Goal: Task Accomplishment & Management: Use online tool/utility

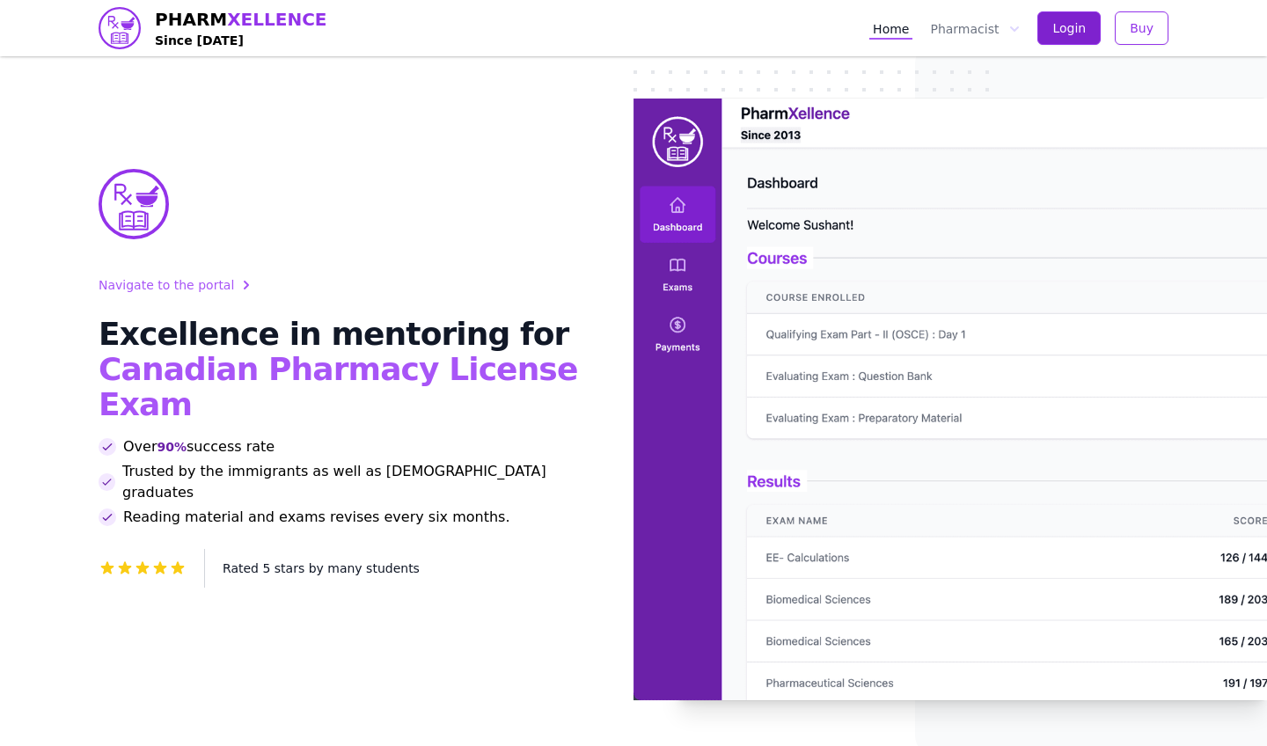
click at [1070, 24] on span "Login" at bounding box center [1068, 28] width 33 height 18
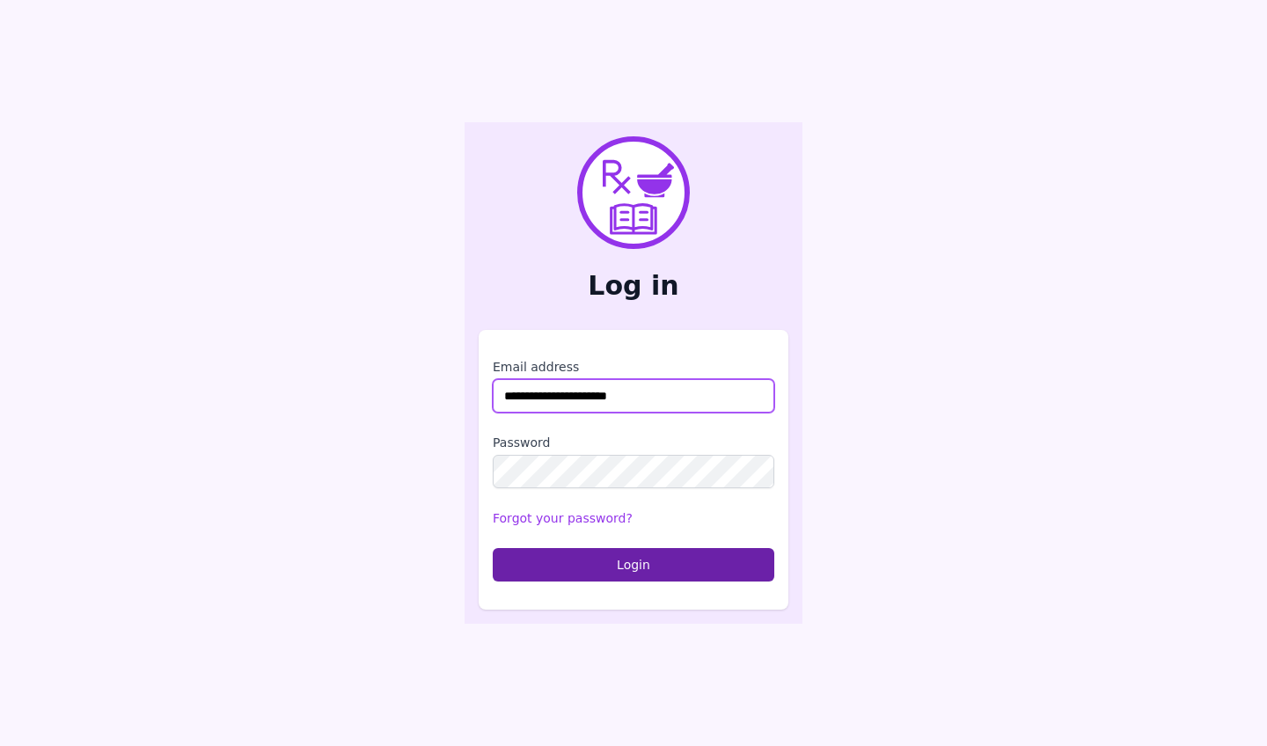
type input "**********"
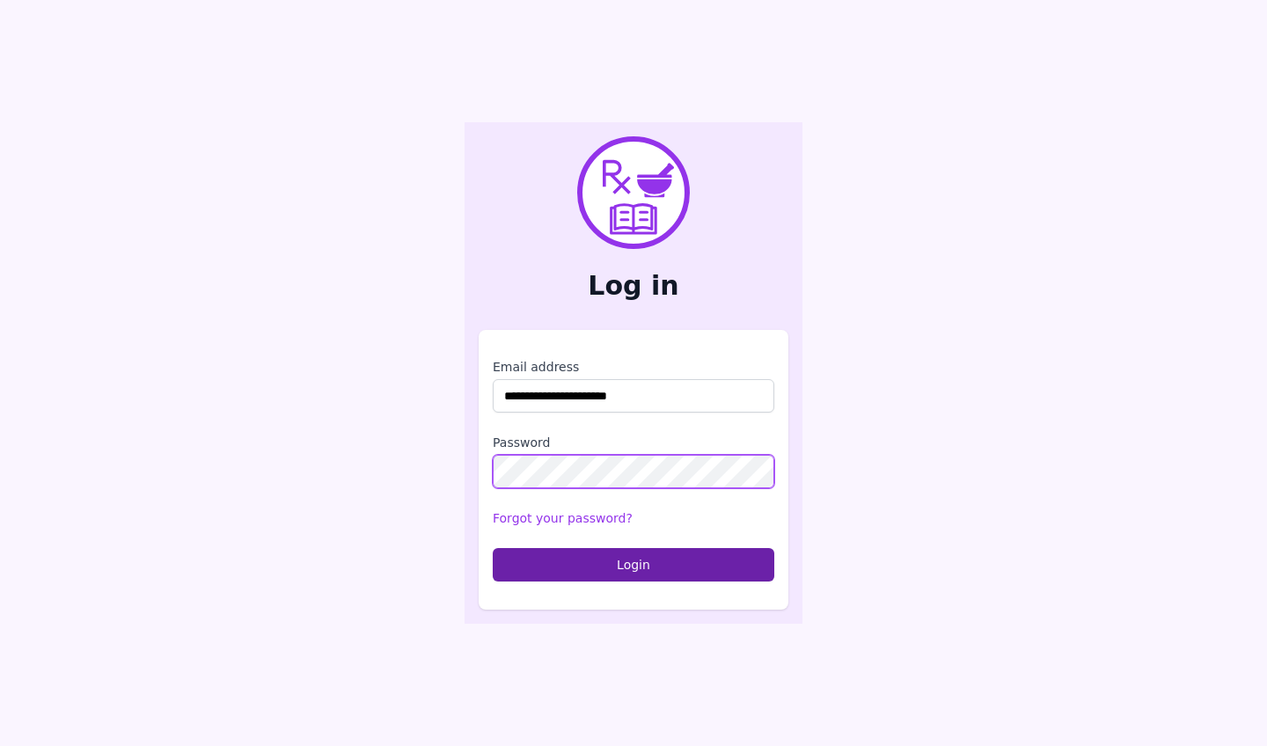
click at [633, 564] on button "Login" at bounding box center [634, 564] width 282 height 33
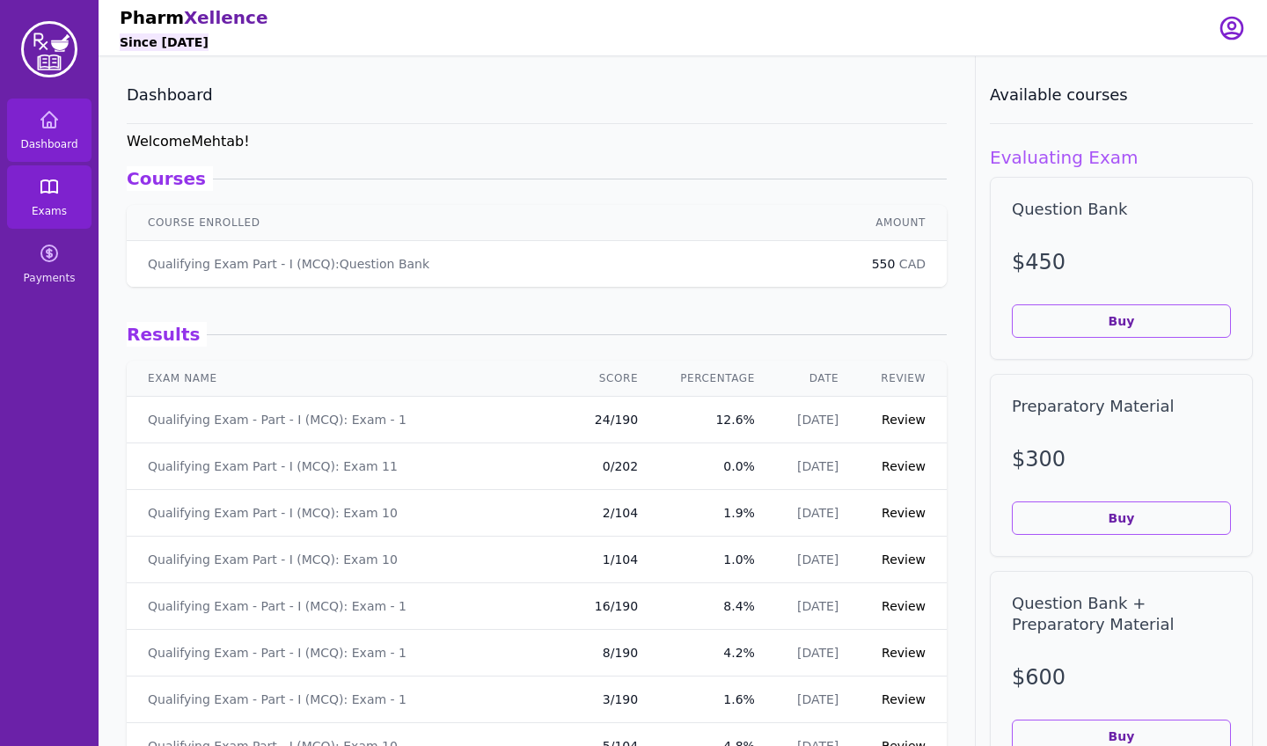
click at [57, 193] on icon at bounding box center [49, 186] width 16 height 12
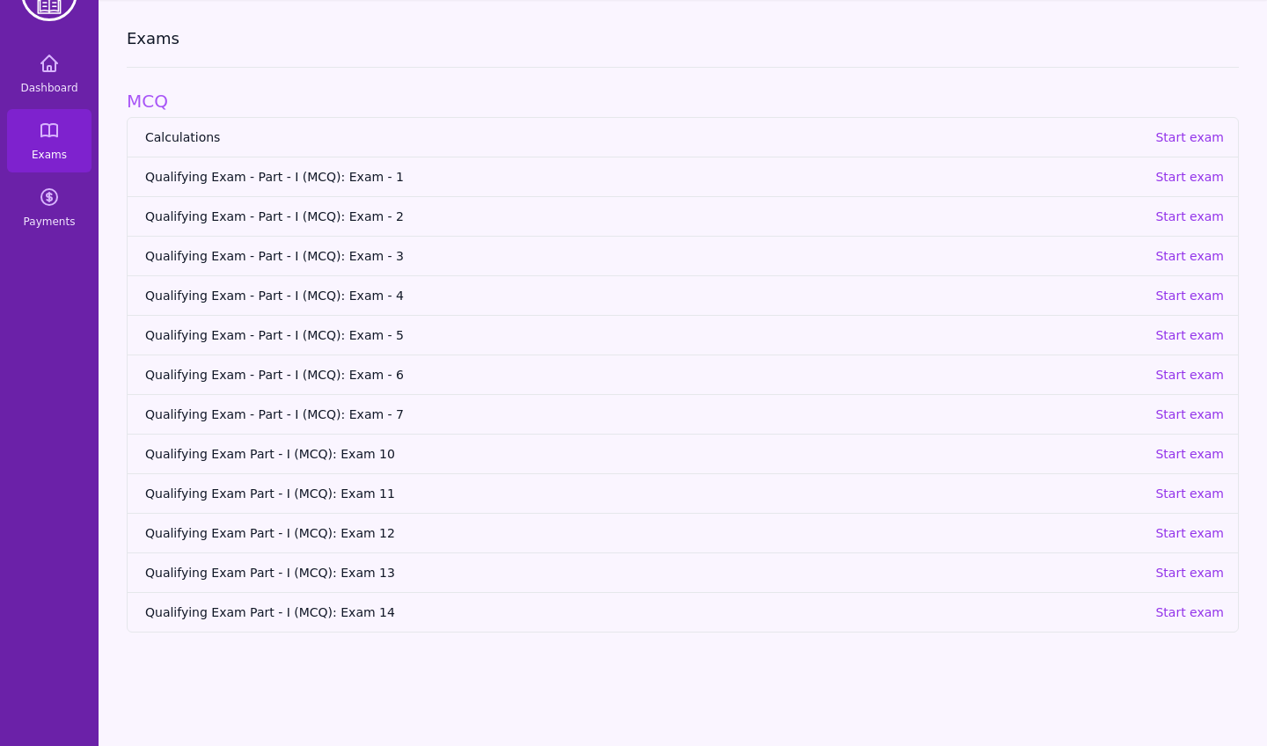
scroll to position [56, 0]
click at [340, 611] on span "Qualifying Exam Part - I (MCQ): Exam 14" at bounding box center [643, 612] width 996 height 18
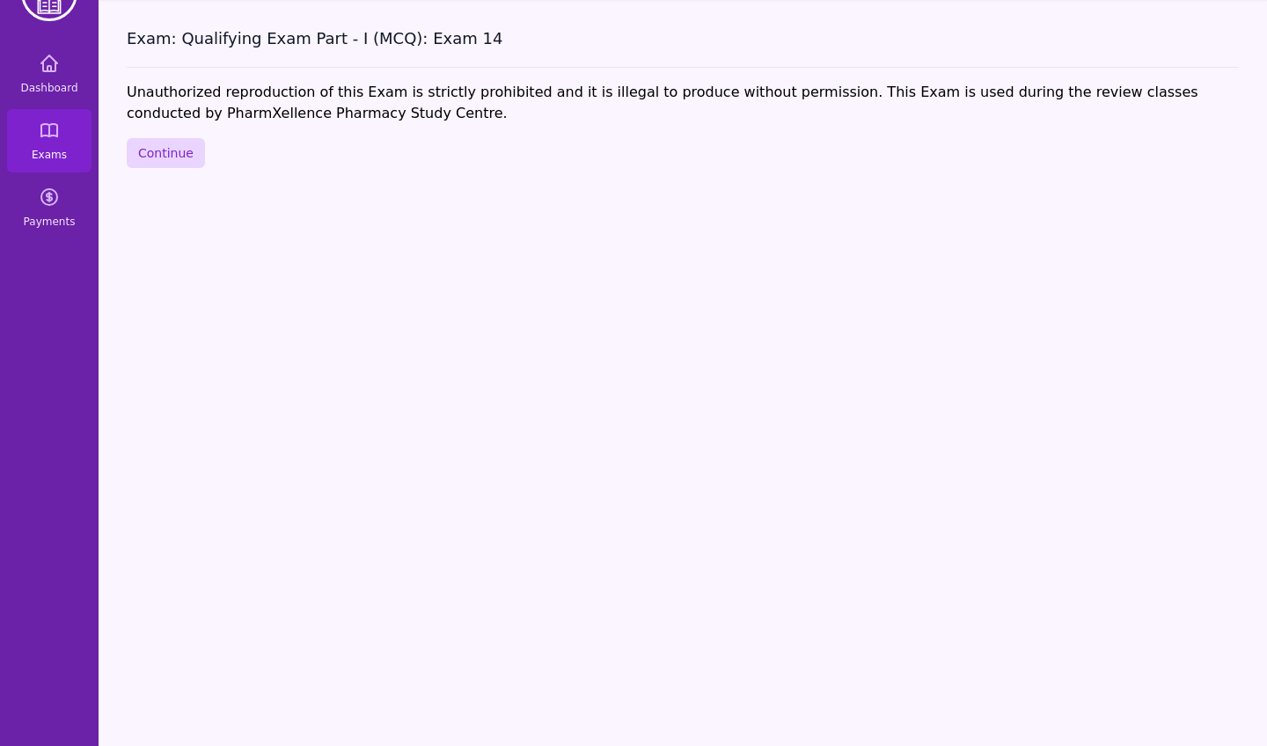
click at [172, 158] on button "Continue" at bounding box center [166, 153] width 78 height 30
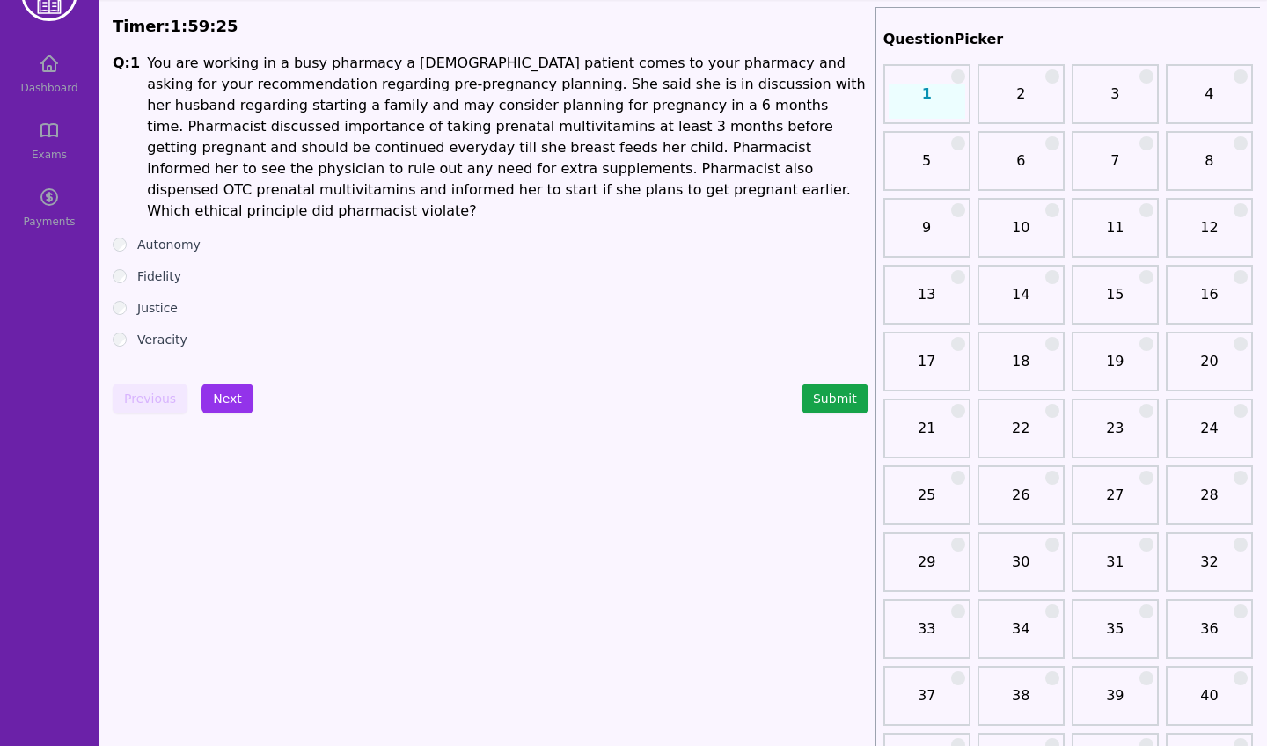
click at [161, 236] on label "Autonomy" at bounding box center [168, 245] width 63 height 18
click at [239, 384] on button "Next" at bounding box center [227, 399] width 52 height 30
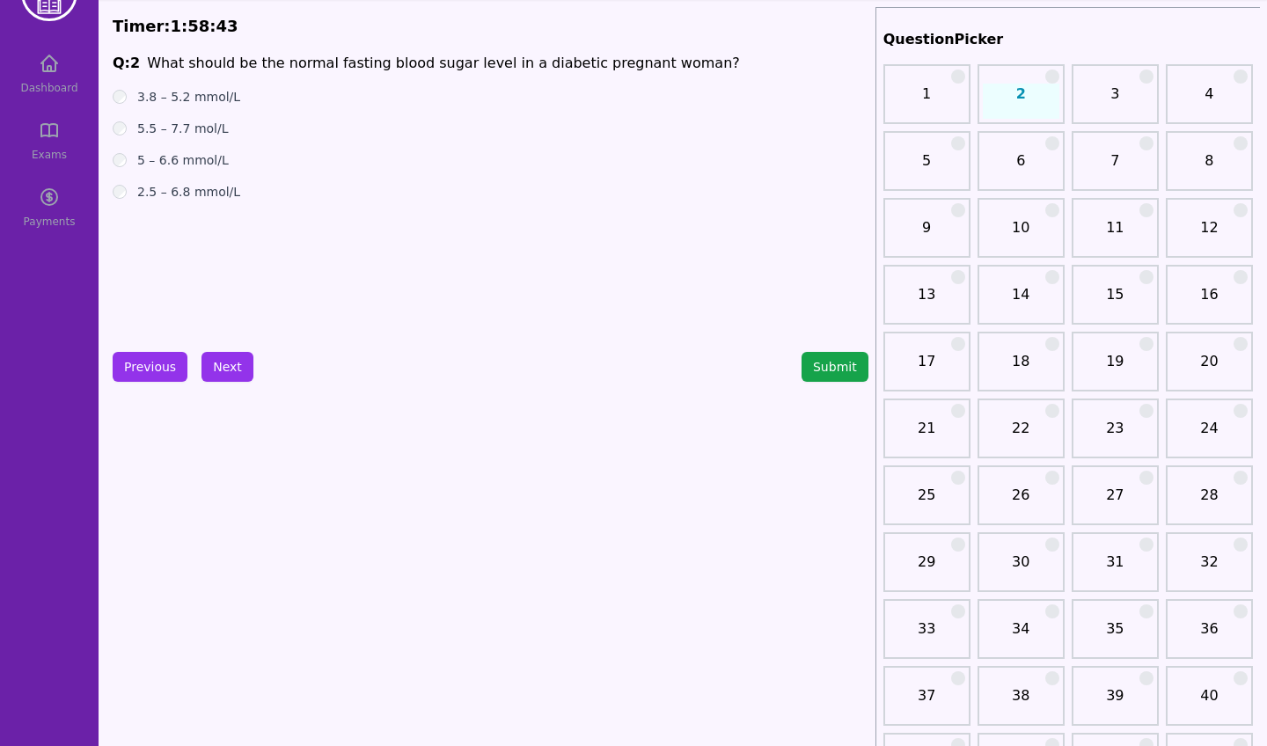
click at [195, 99] on label "3.8 – 5.2 mmol/L" at bounding box center [188, 97] width 103 height 18
click at [223, 374] on button "Next" at bounding box center [227, 367] width 52 height 30
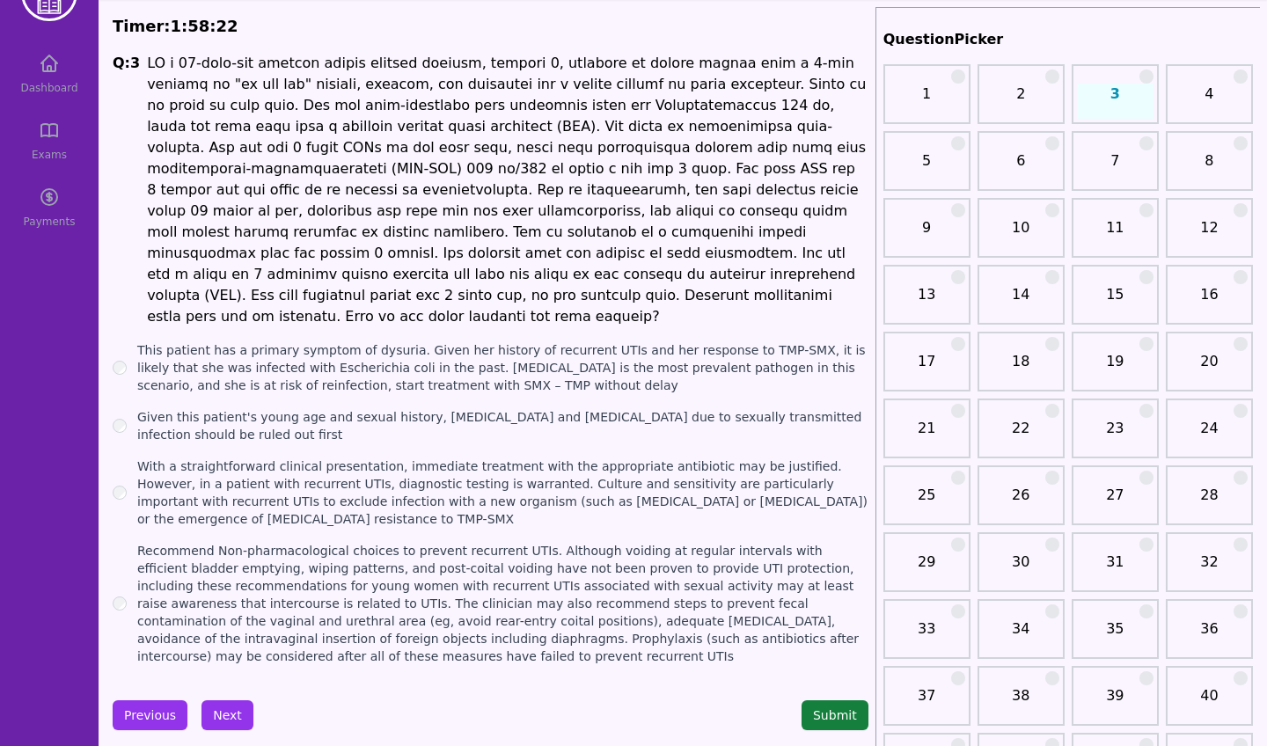
click at [846, 700] on button "Submit" at bounding box center [834, 715] width 67 height 30
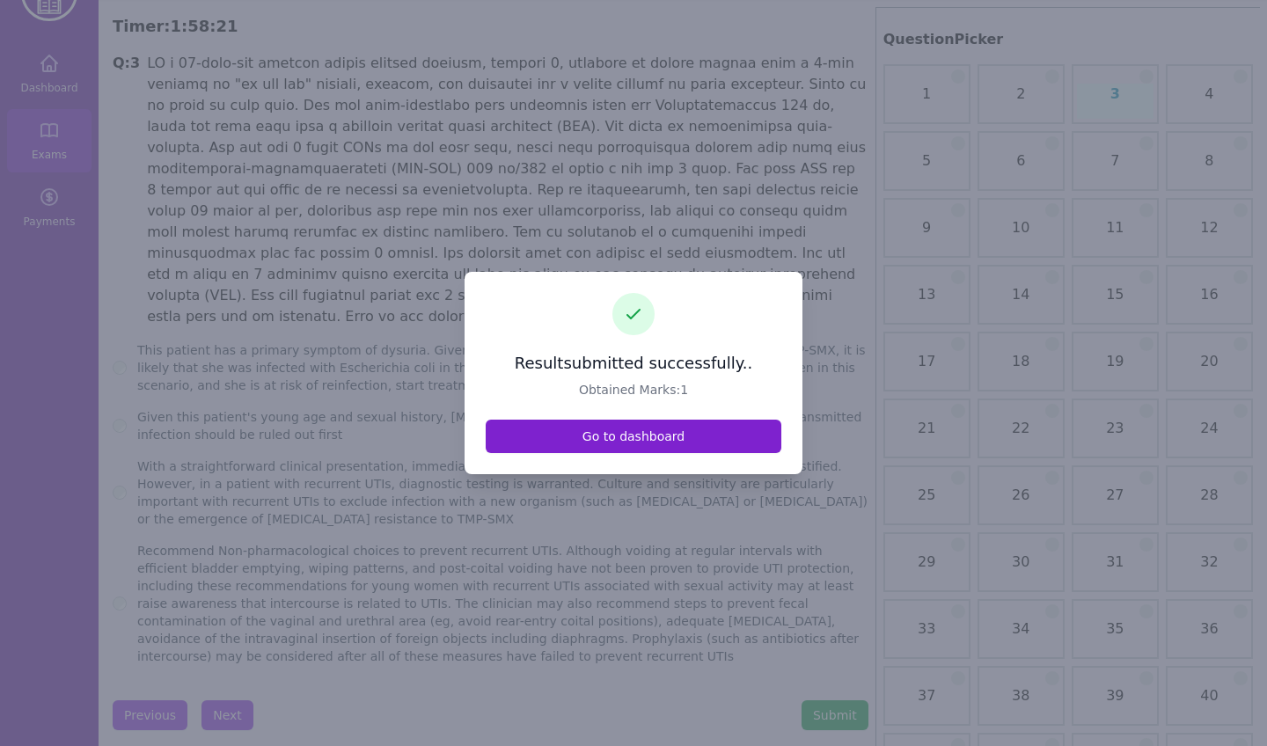
click at [659, 432] on link "Go to dashboard" at bounding box center [634, 436] width 296 height 33
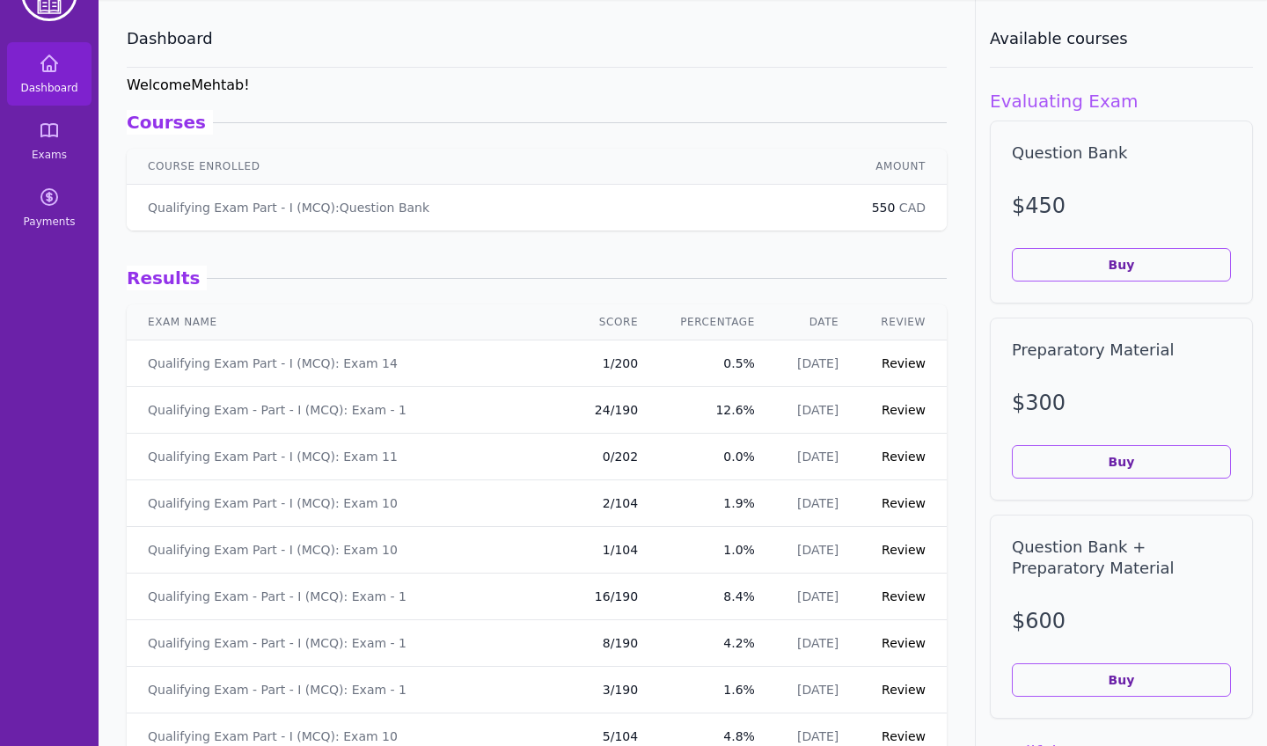
click at [902, 361] on link "Review" at bounding box center [903, 363] width 44 height 14
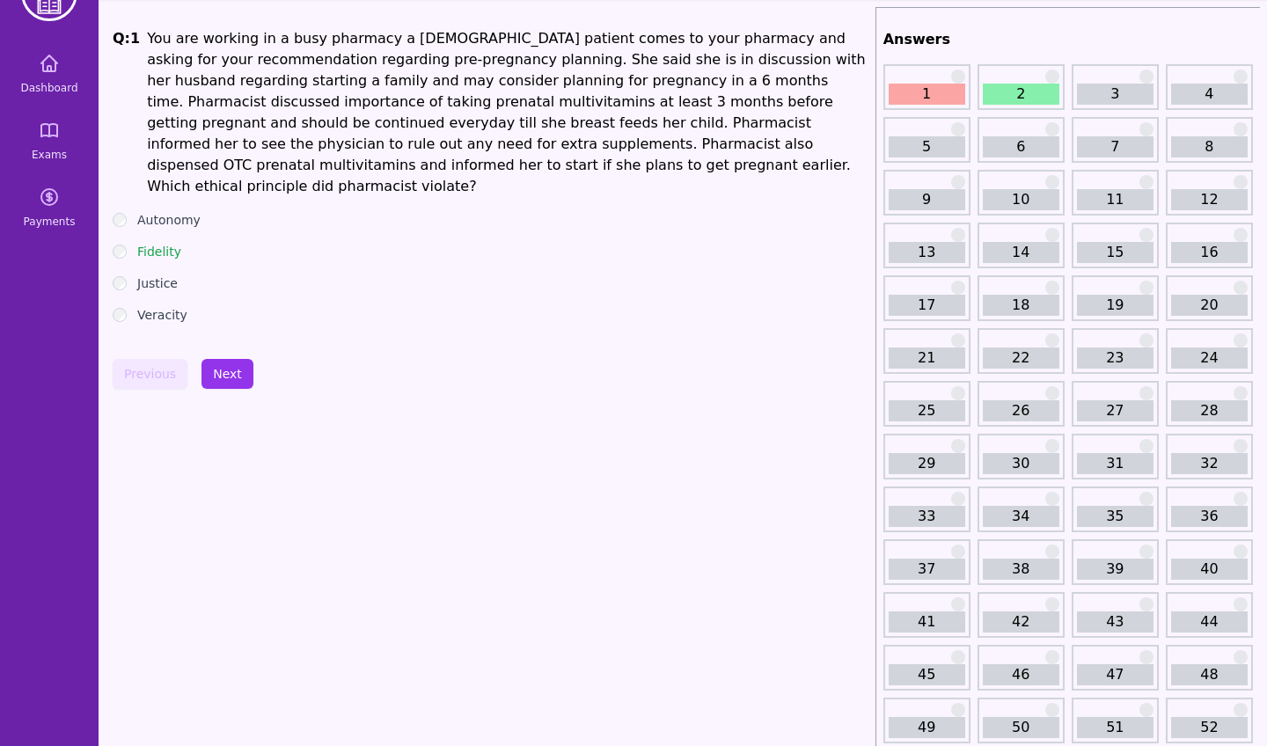
click at [1011, 90] on link "2" at bounding box center [1021, 94] width 77 height 21
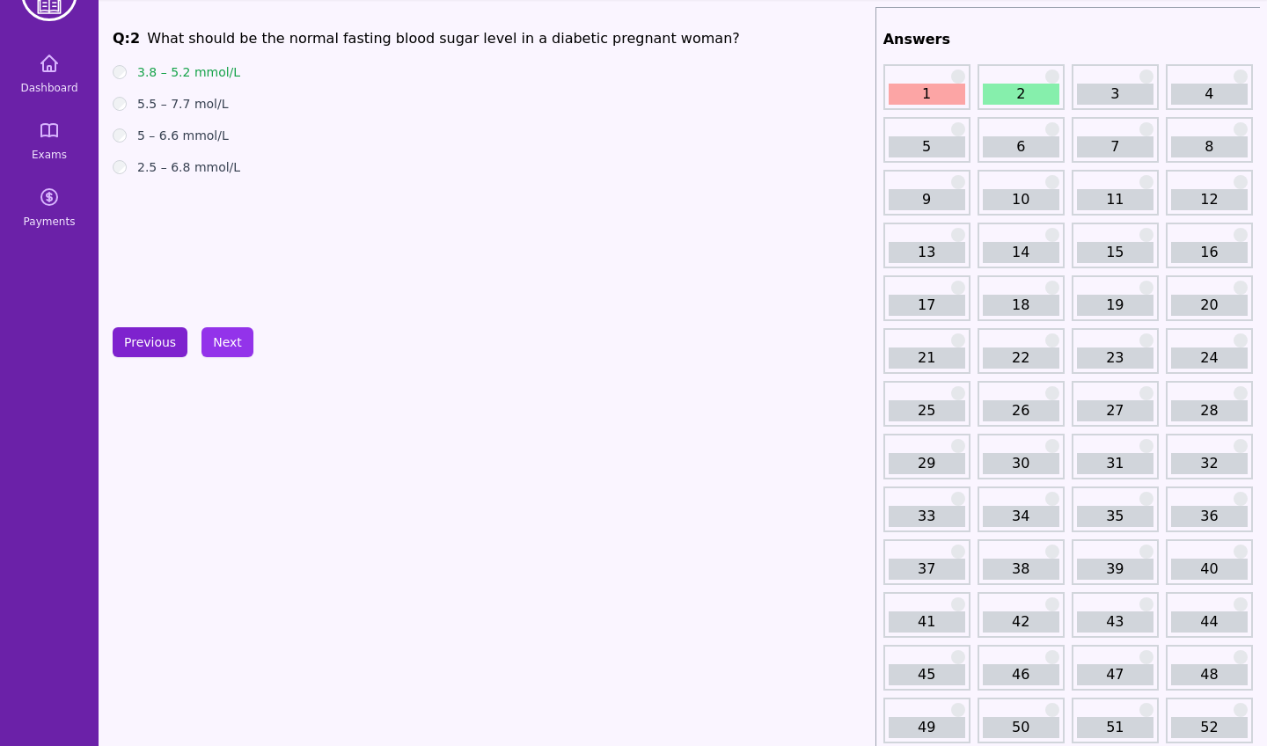
click at [149, 340] on button "Previous" at bounding box center [150, 342] width 75 height 30
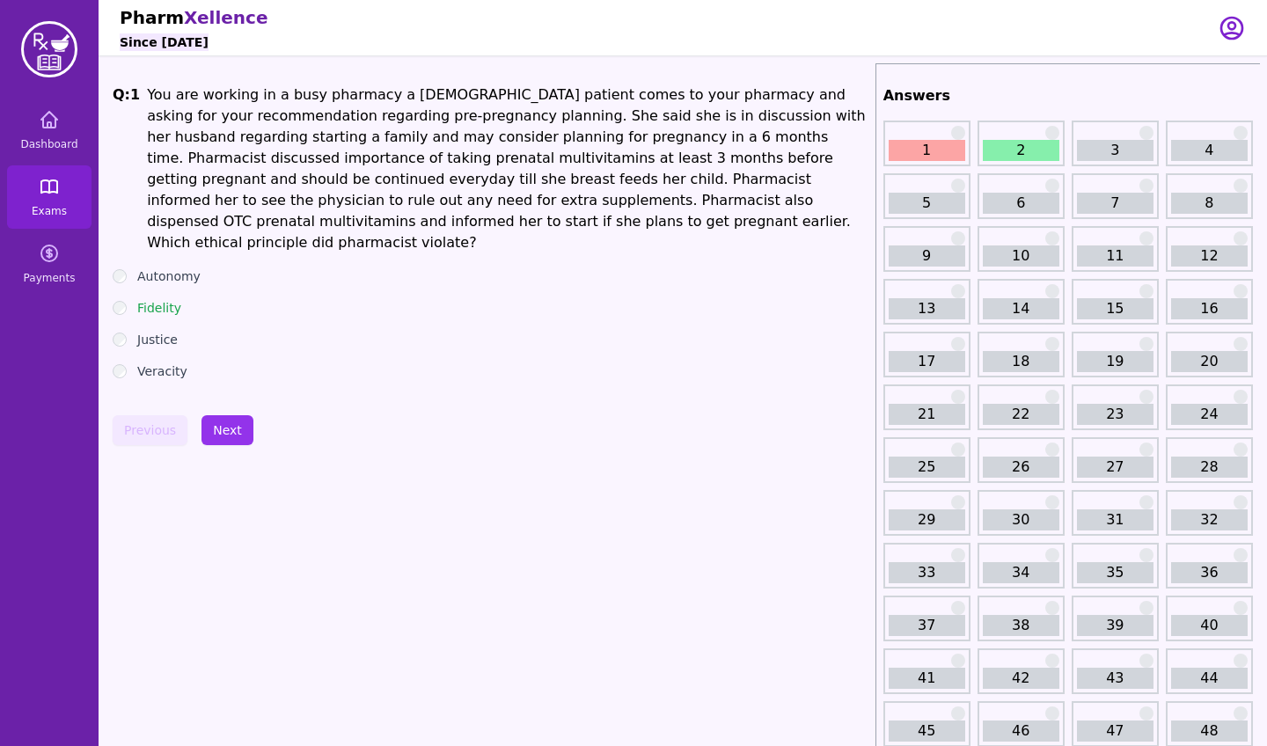
click at [44, 197] on link "Exams" at bounding box center [49, 196] width 84 height 63
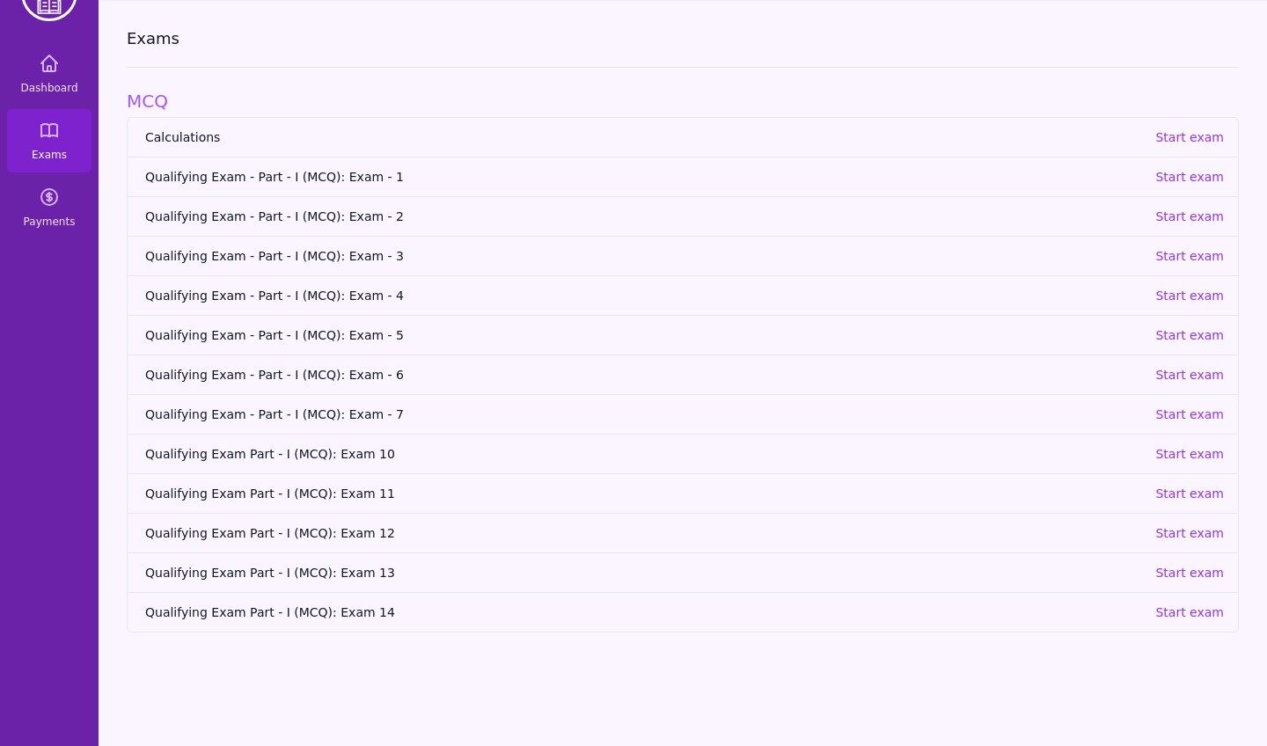
scroll to position [56, 0]
click at [310, 614] on span "Qualifying Exam Part - I (MCQ): Exam 14" at bounding box center [643, 612] width 996 height 18
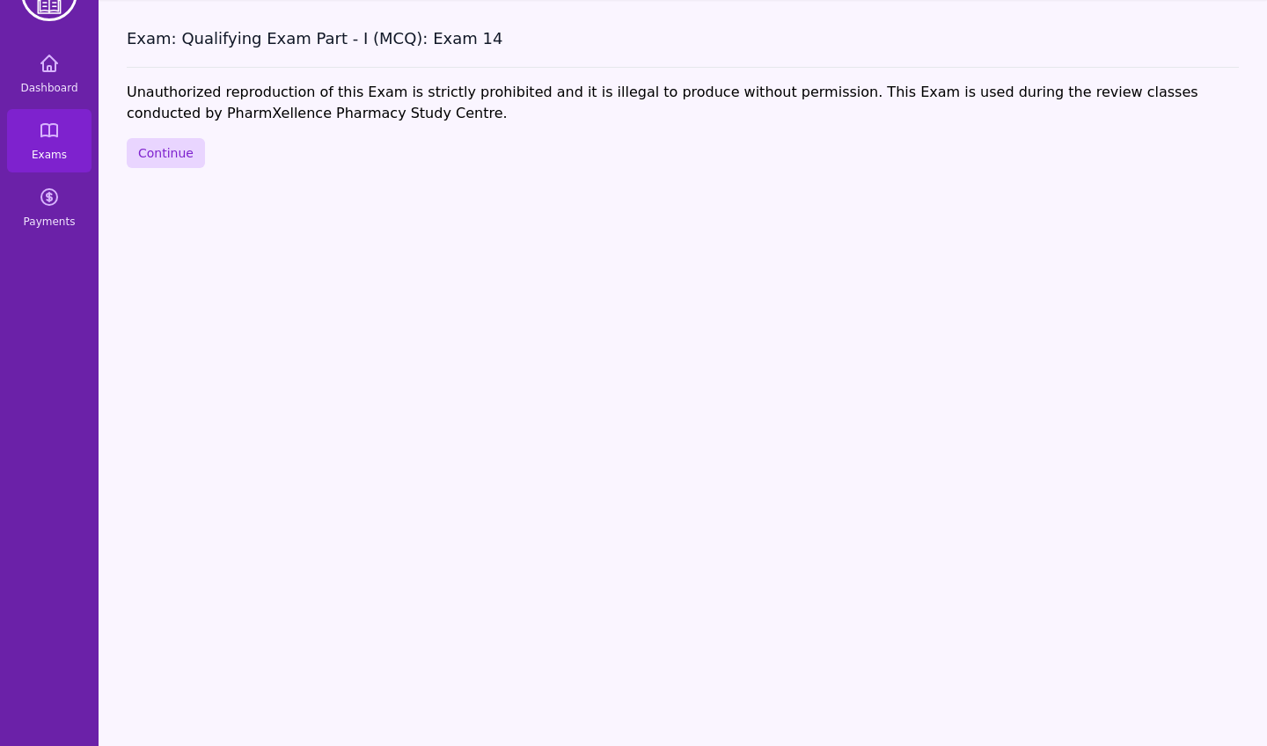
click at [178, 157] on button "Continue" at bounding box center [166, 153] width 78 height 30
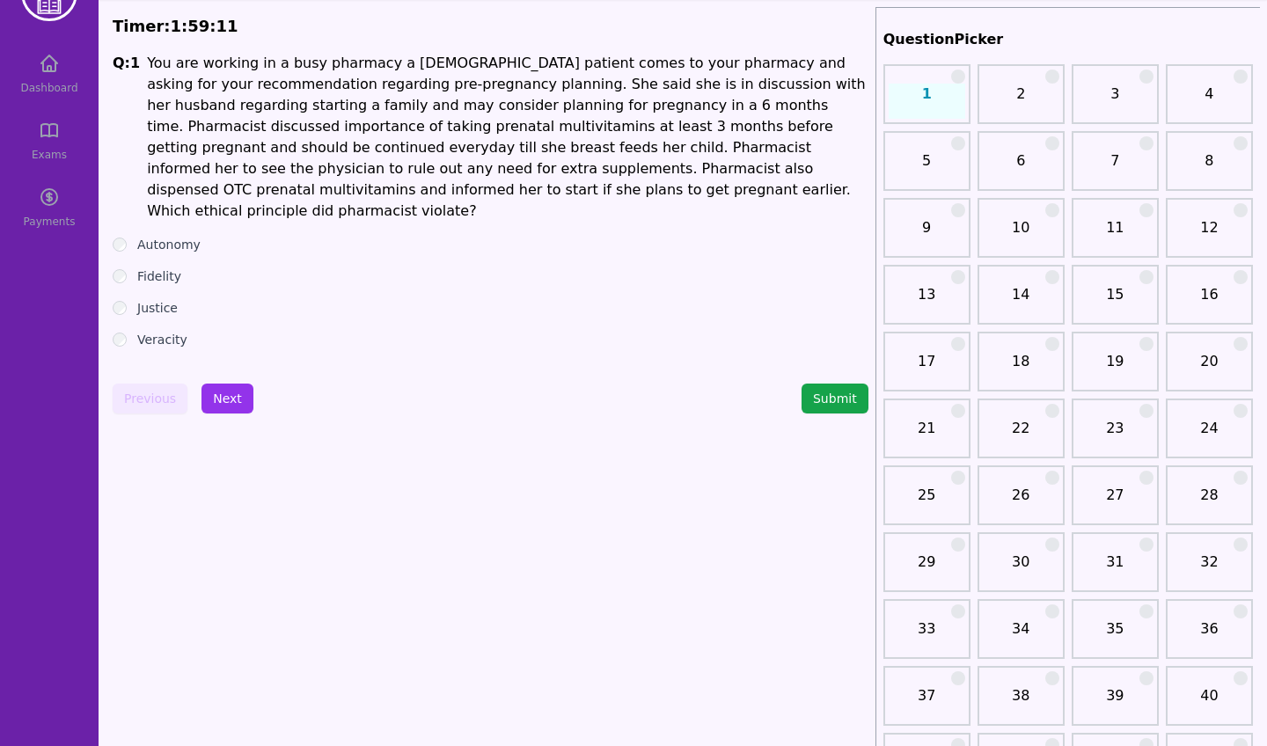
click at [165, 267] on label "Fidelity" at bounding box center [159, 276] width 44 height 18
click at [233, 386] on button "Next" at bounding box center [227, 399] width 52 height 30
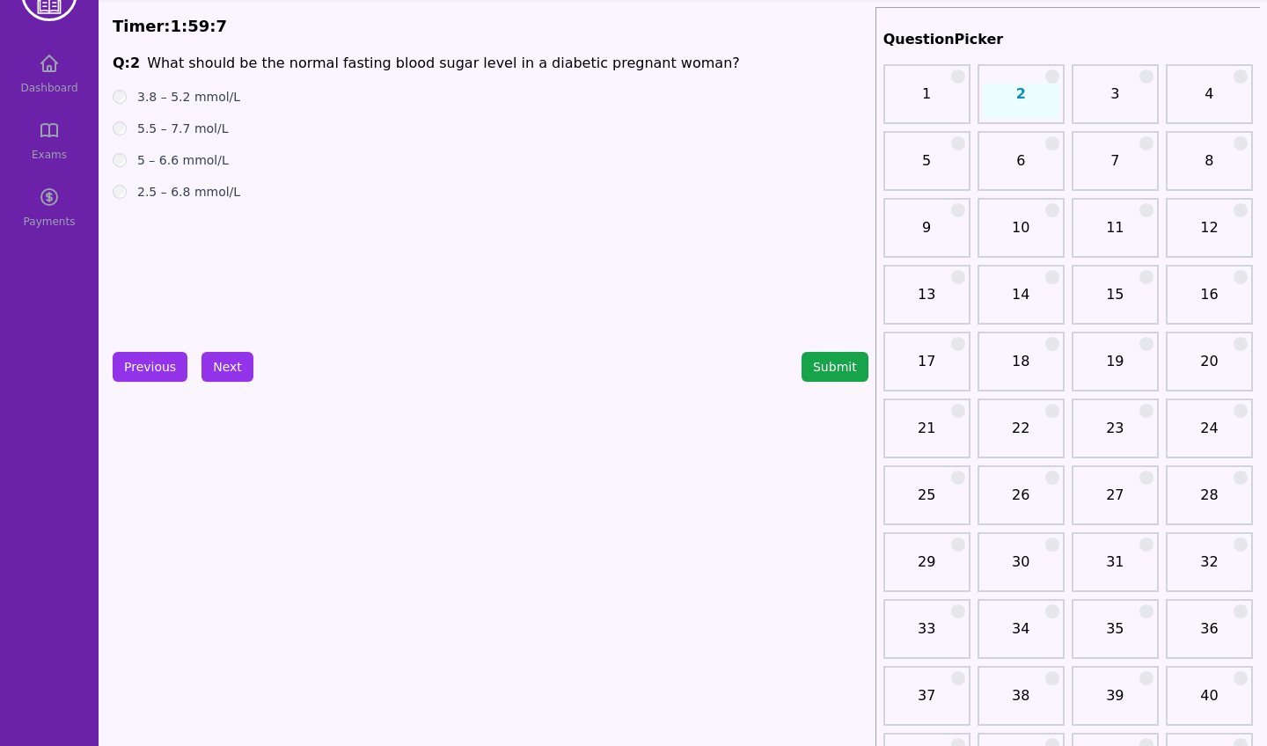
click at [161, 99] on label "3.8 – 5.2 mmol/L" at bounding box center [188, 97] width 103 height 18
click at [211, 377] on button "Next" at bounding box center [227, 367] width 52 height 30
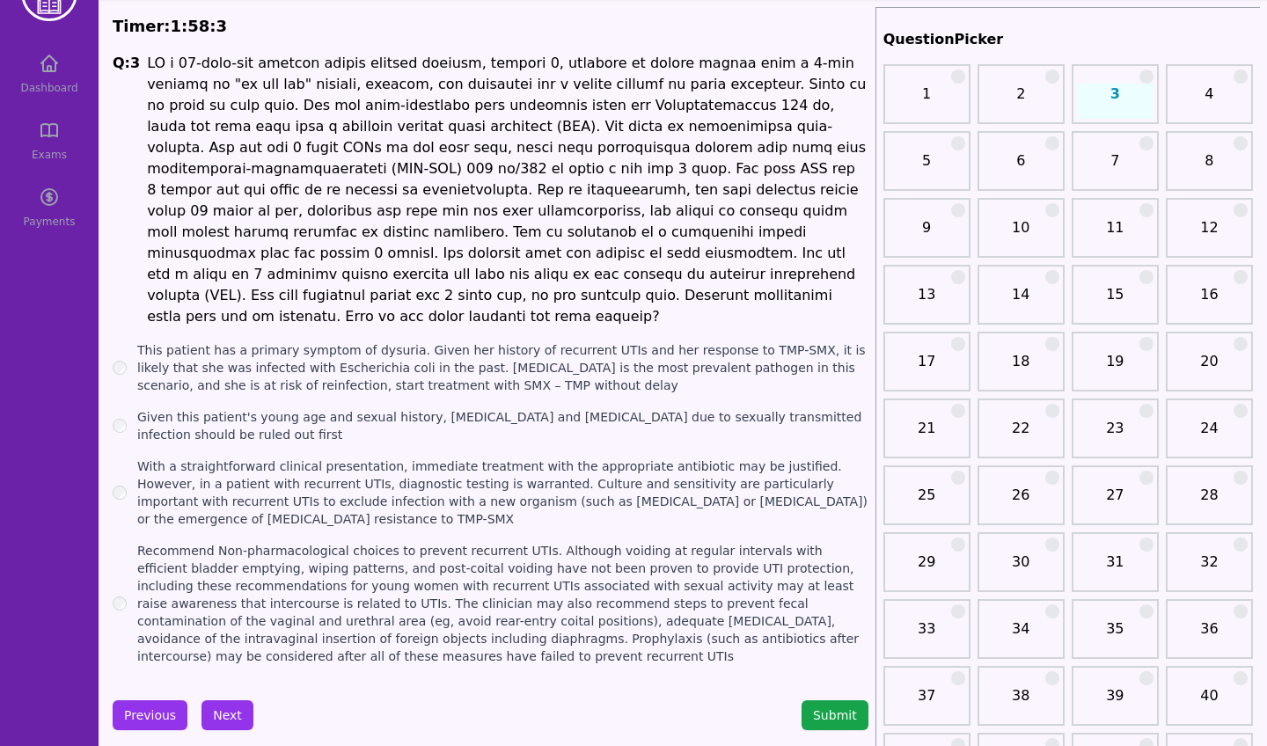
click at [262, 482] on label "With a straightforward clinical presentation, immediate treatment with the appr…" at bounding box center [502, 492] width 731 height 70
click at [223, 700] on button "Next" at bounding box center [227, 715] width 52 height 30
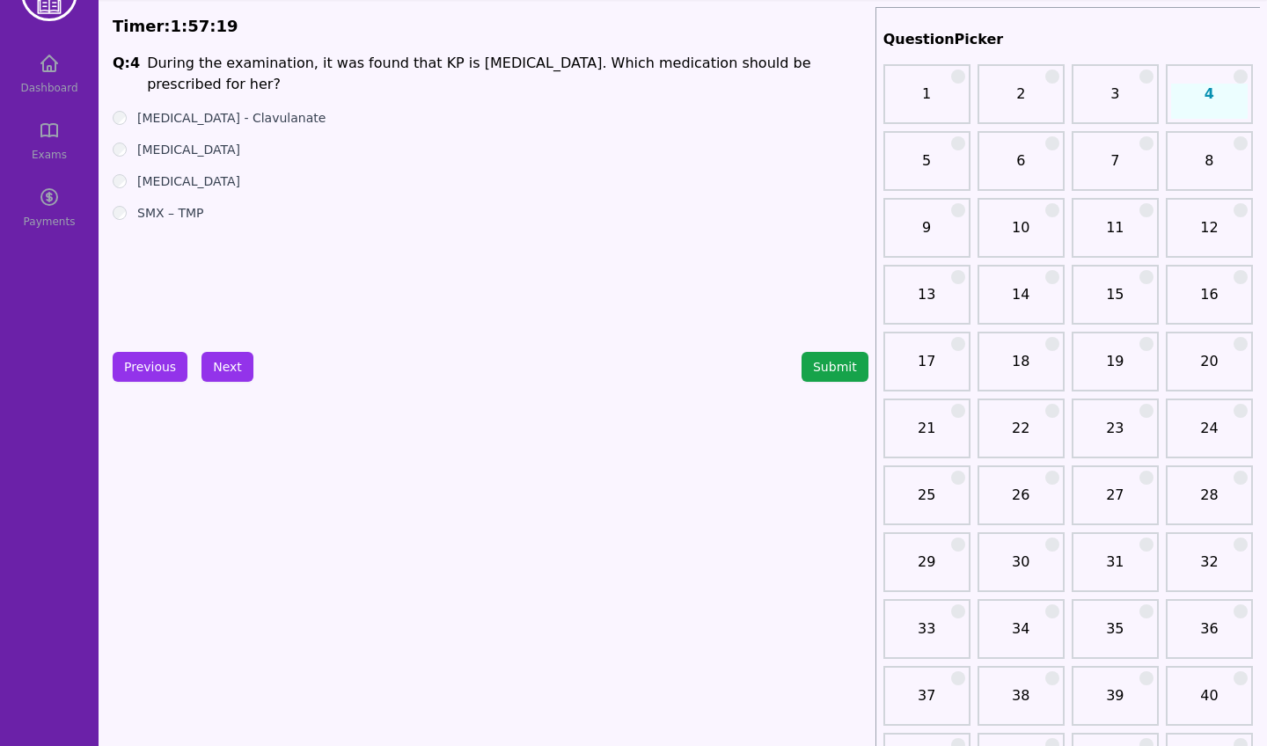
click at [222, 112] on label "[MEDICAL_DATA] - Clavulanate" at bounding box center [231, 118] width 188 height 18
click at [181, 146] on label "[MEDICAL_DATA]" at bounding box center [188, 150] width 103 height 18
click at [240, 364] on button "Next" at bounding box center [227, 367] width 52 height 30
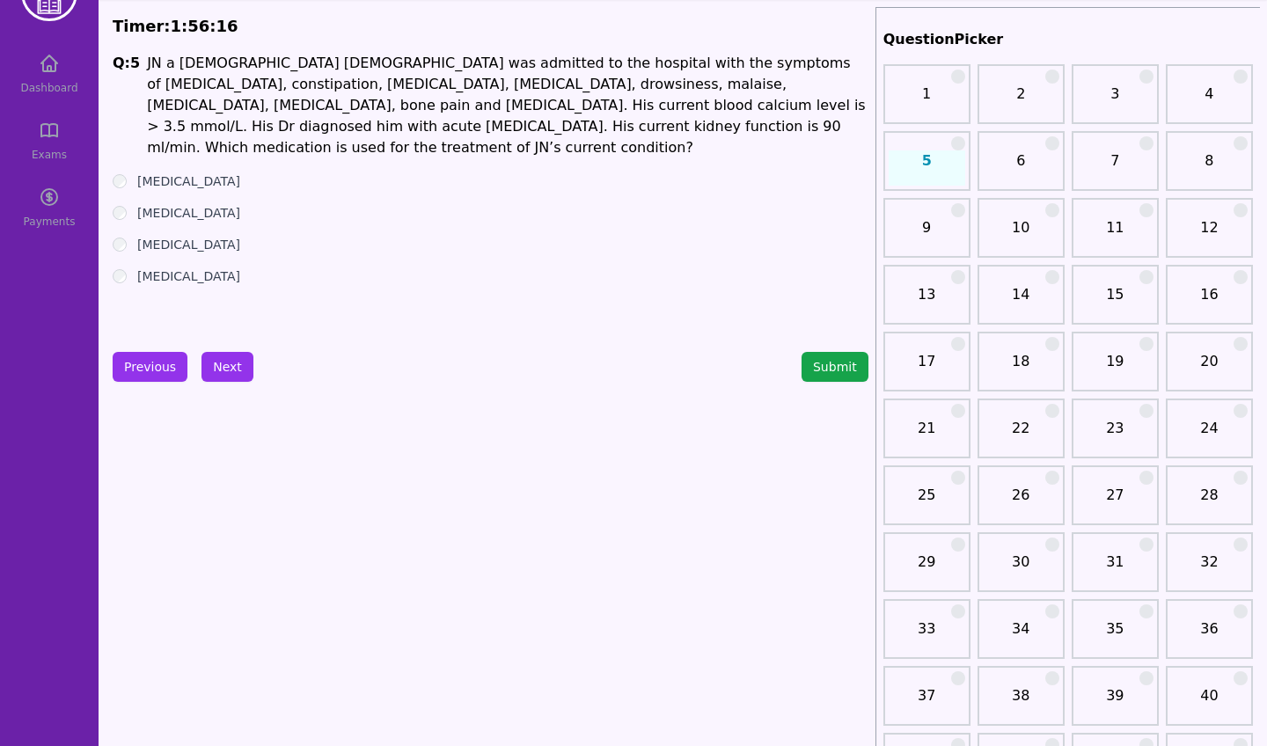
click at [150, 204] on label "[MEDICAL_DATA]" at bounding box center [188, 213] width 103 height 18
click at [245, 378] on button "Next" at bounding box center [227, 367] width 52 height 30
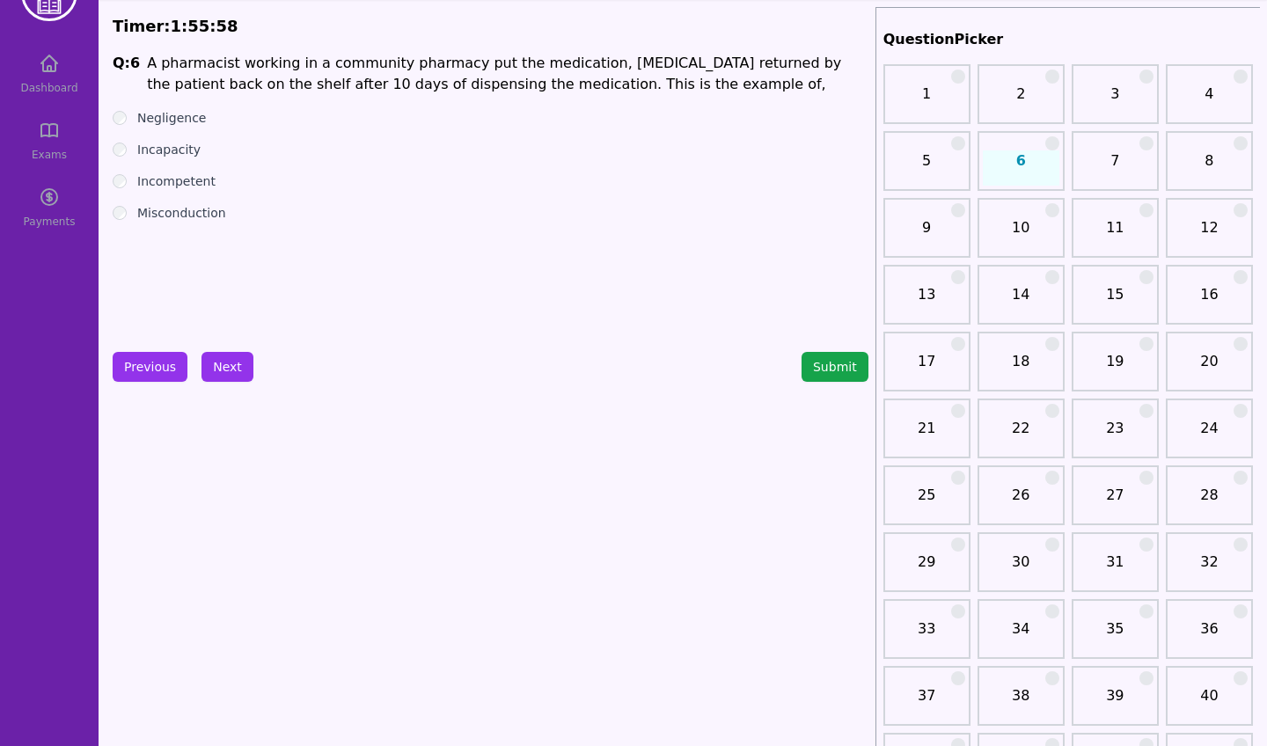
click at [198, 181] on label "Incompetent" at bounding box center [176, 181] width 78 height 18
click at [238, 374] on button "Next" at bounding box center [227, 367] width 52 height 30
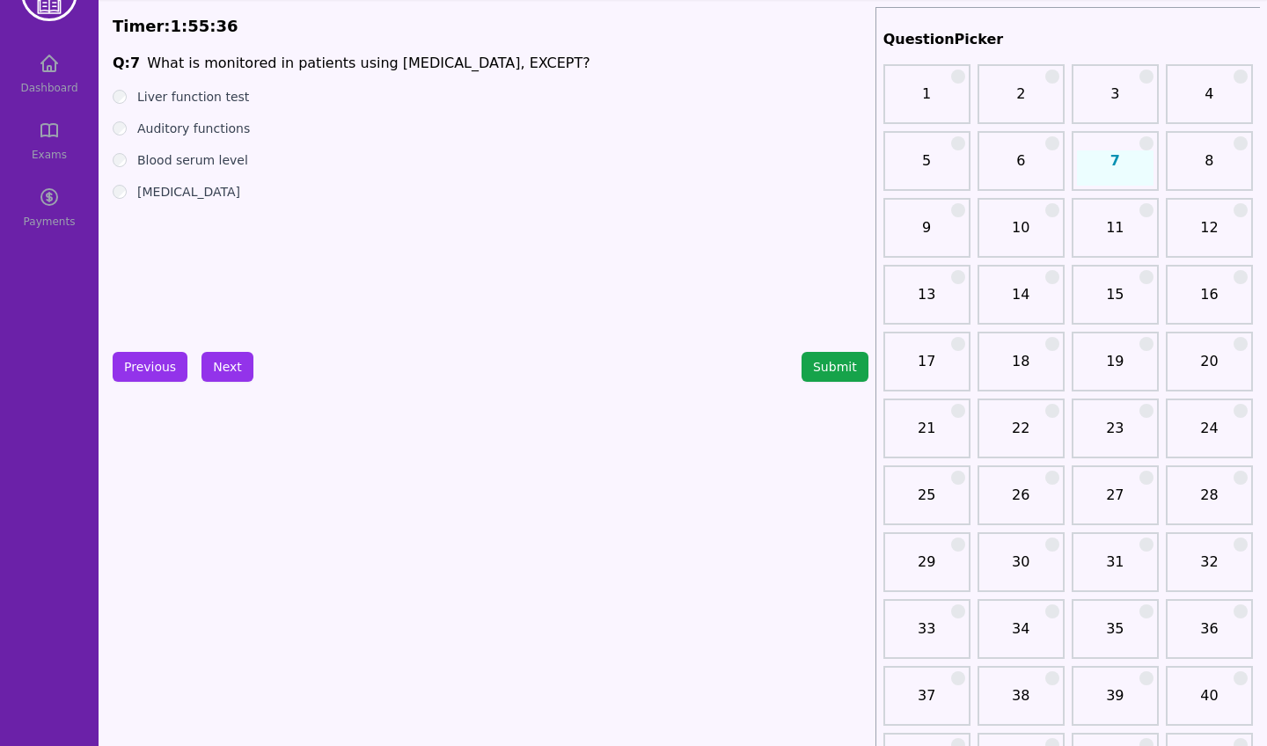
click at [185, 159] on label "Blood serum level" at bounding box center [192, 160] width 111 height 18
click at [230, 365] on button "Next" at bounding box center [227, 367] width 52 height 30
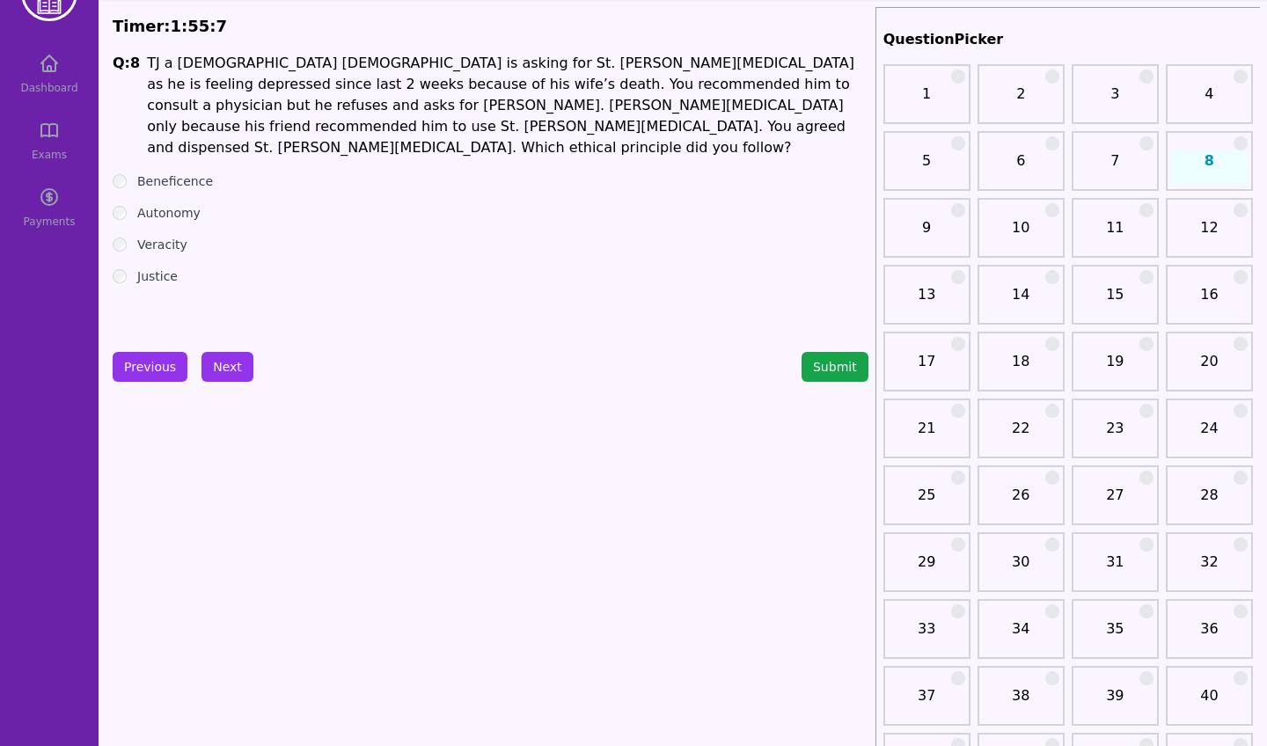
click at [161, 204] on label "Autonomy" at bounding box center [168, 213] width 63 height 18
click at [225, 367] on button "Next" at bounding box center [227, 367] width 52 height 30
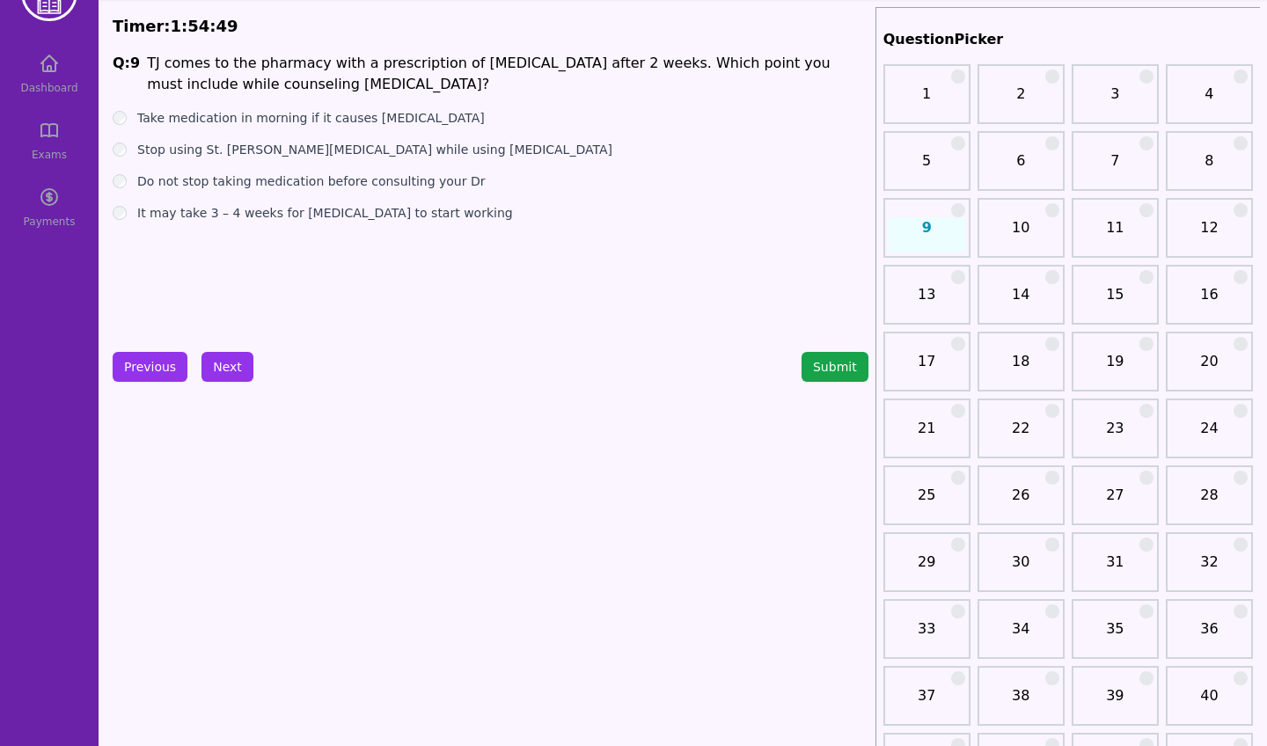
click at [305, 150] on label "Stop using St. [PERSON_NAME][MEDICAL_DATA] while using [MEDICAL_DATA]" at bounding box center [374, 150] width 475 height 18
click at [226, 369] on button "Next" at bounding box center [227, 367] width 52 height 30
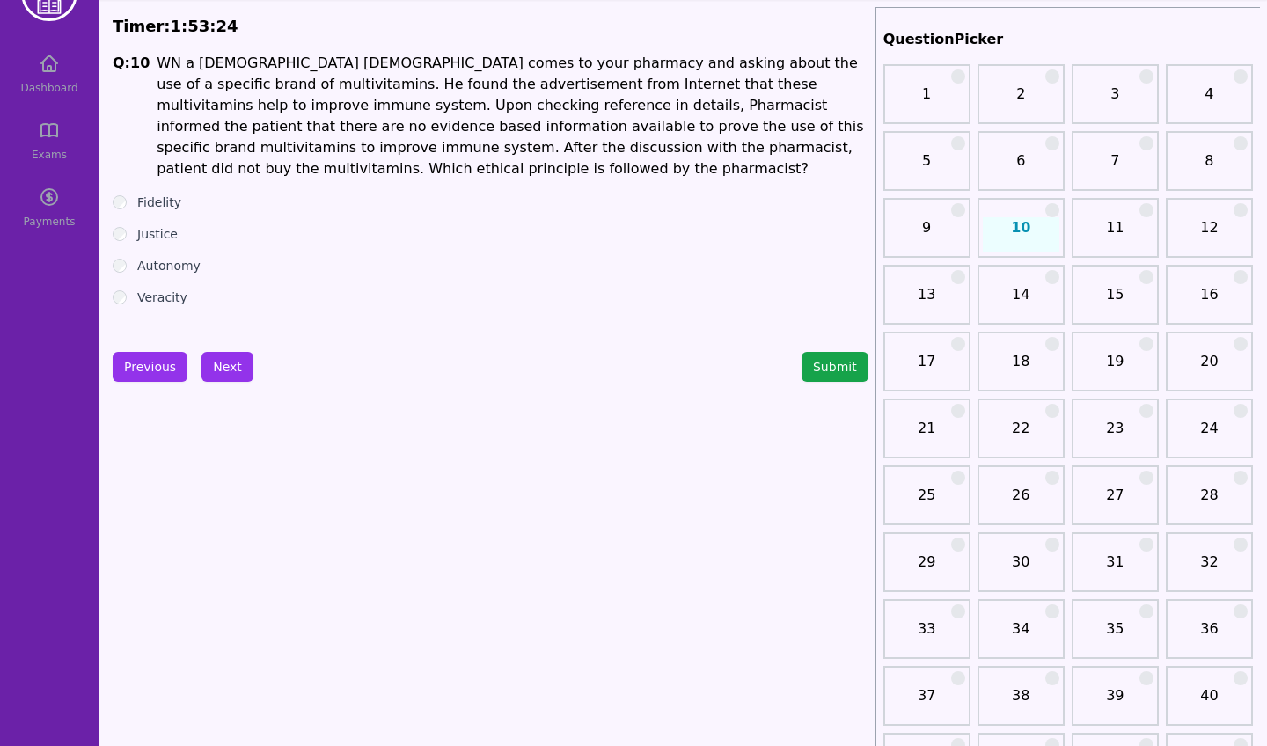
click at [165, 289] on label "Veracity" at bounding box center [162, 298] width 50 height 18
click at [831, 367] on button "Submit" at bounding box center [834, 367] width 67 height 30
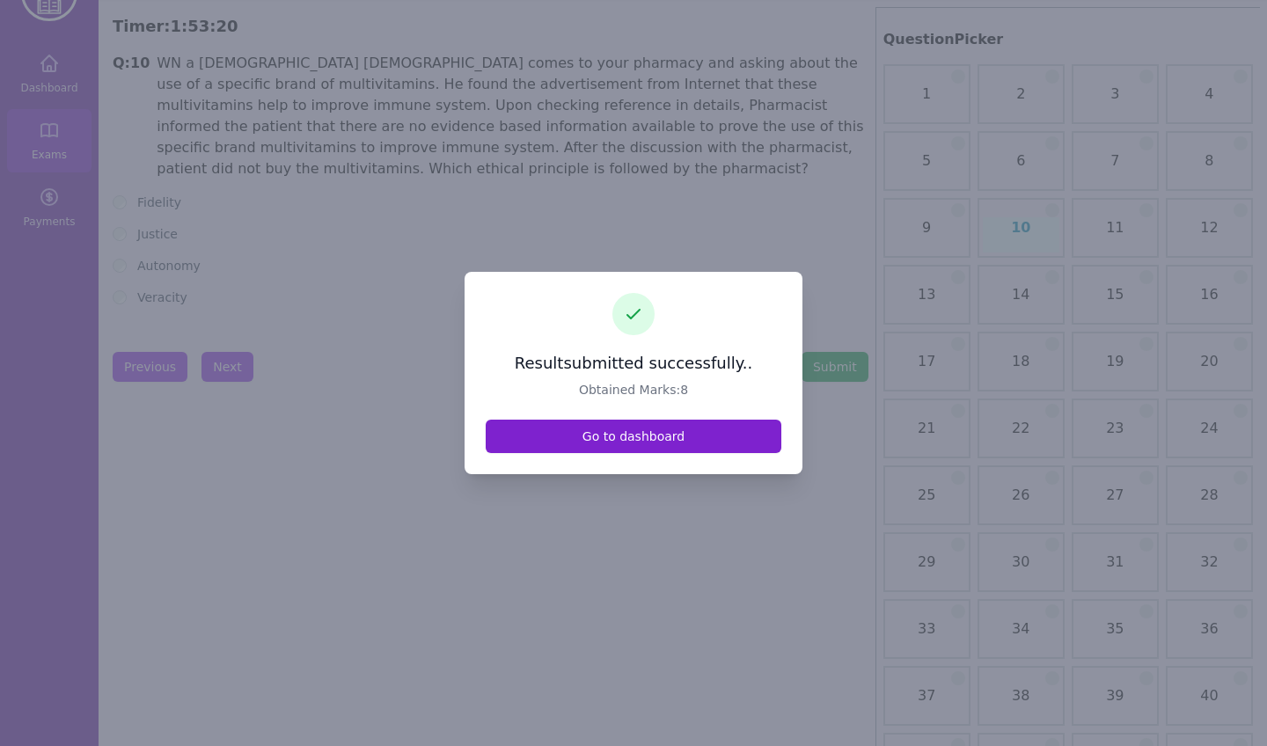
click at [659, 438] on link "Go to dashboard" at bounding box center [634, 436] width 296 height 33
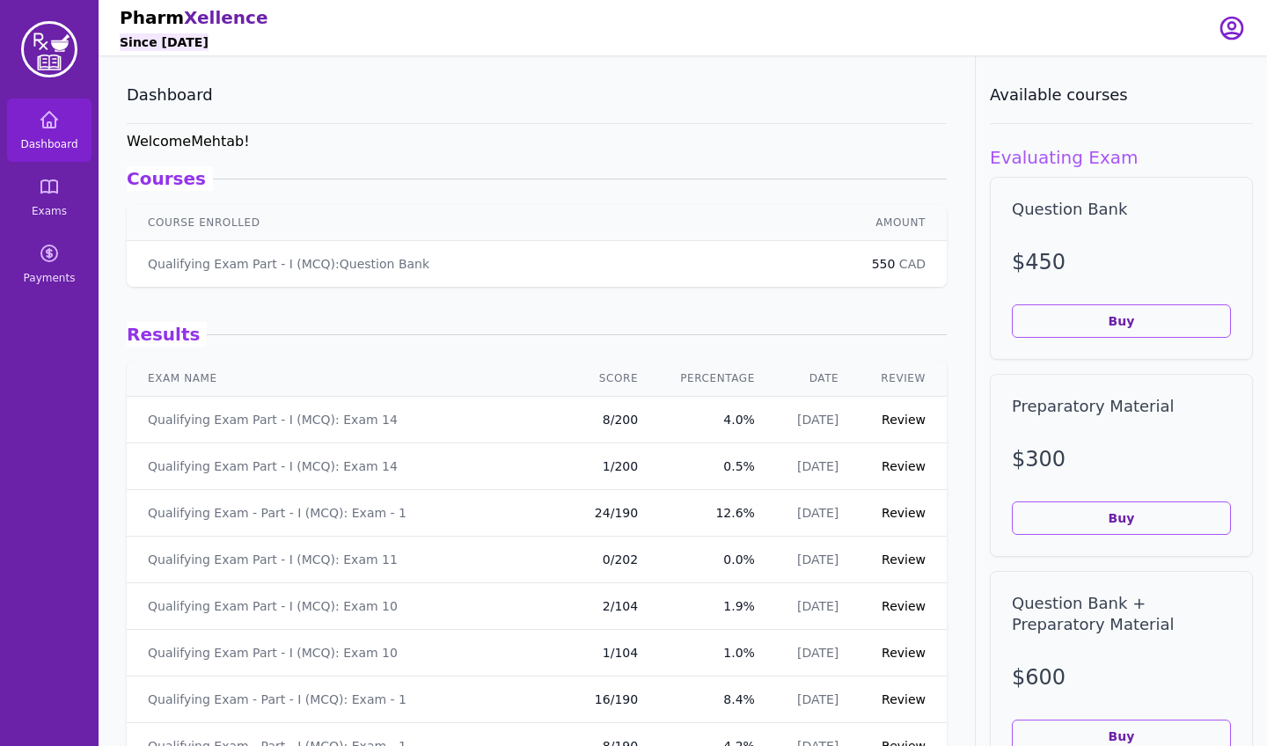
click at [910, 418] on link "Review" at bounding box center [903, 420] width 44 height 14
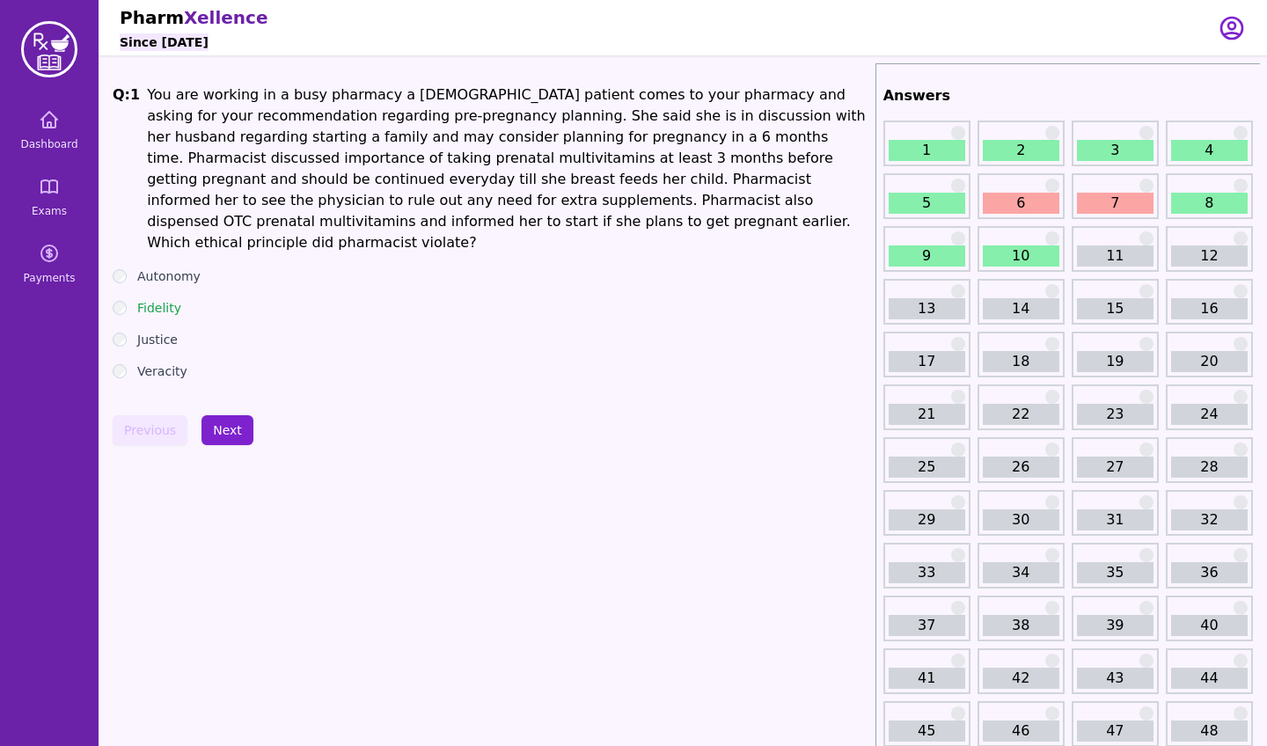
click at [244, 415] on button "Next" at bounding box center [227, 430] width 52 height 30
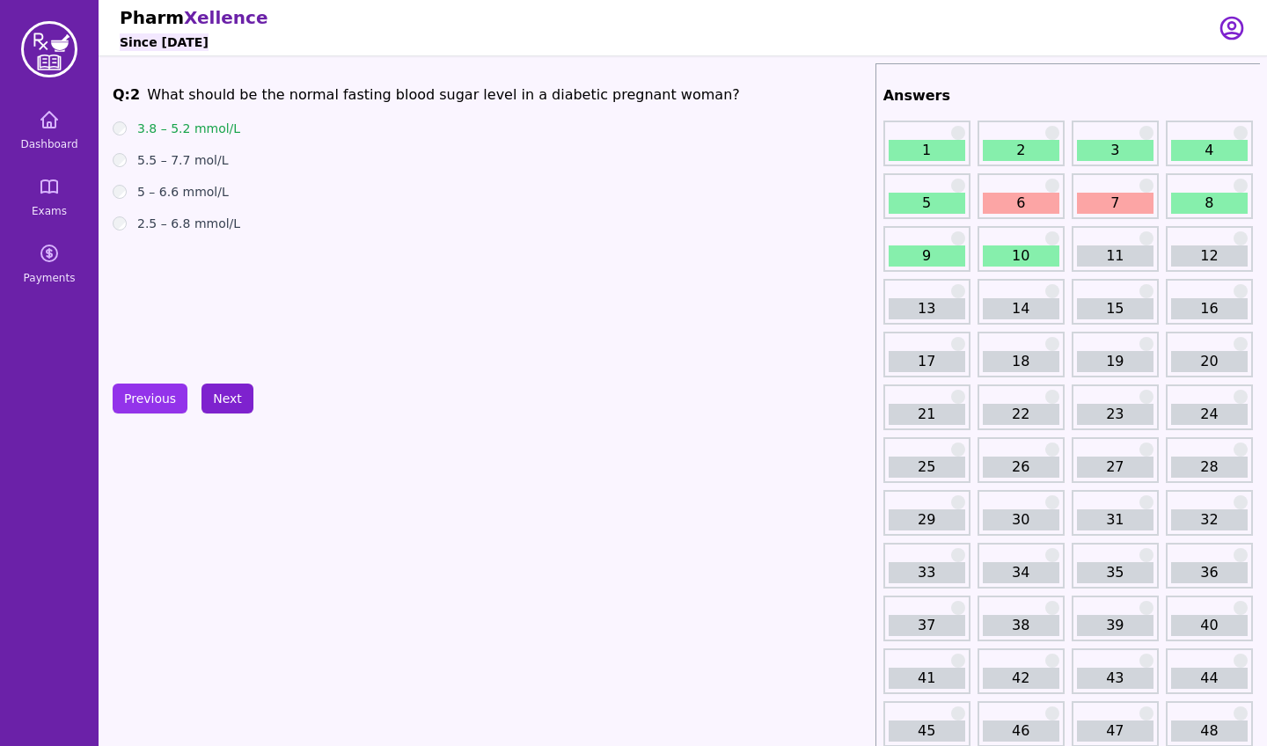
click at [225, 395] on button "Next" at bounding box center [227, 399] width 52 height 30
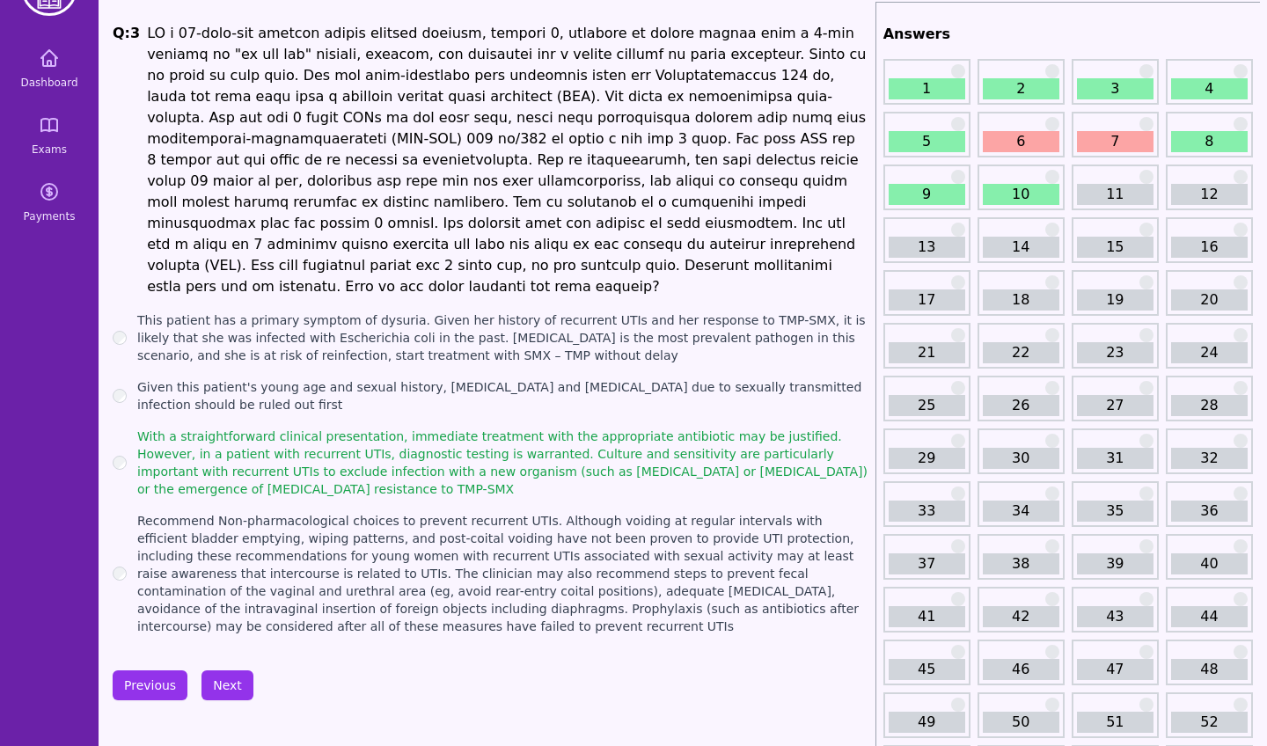
scroll to position [164, 0]
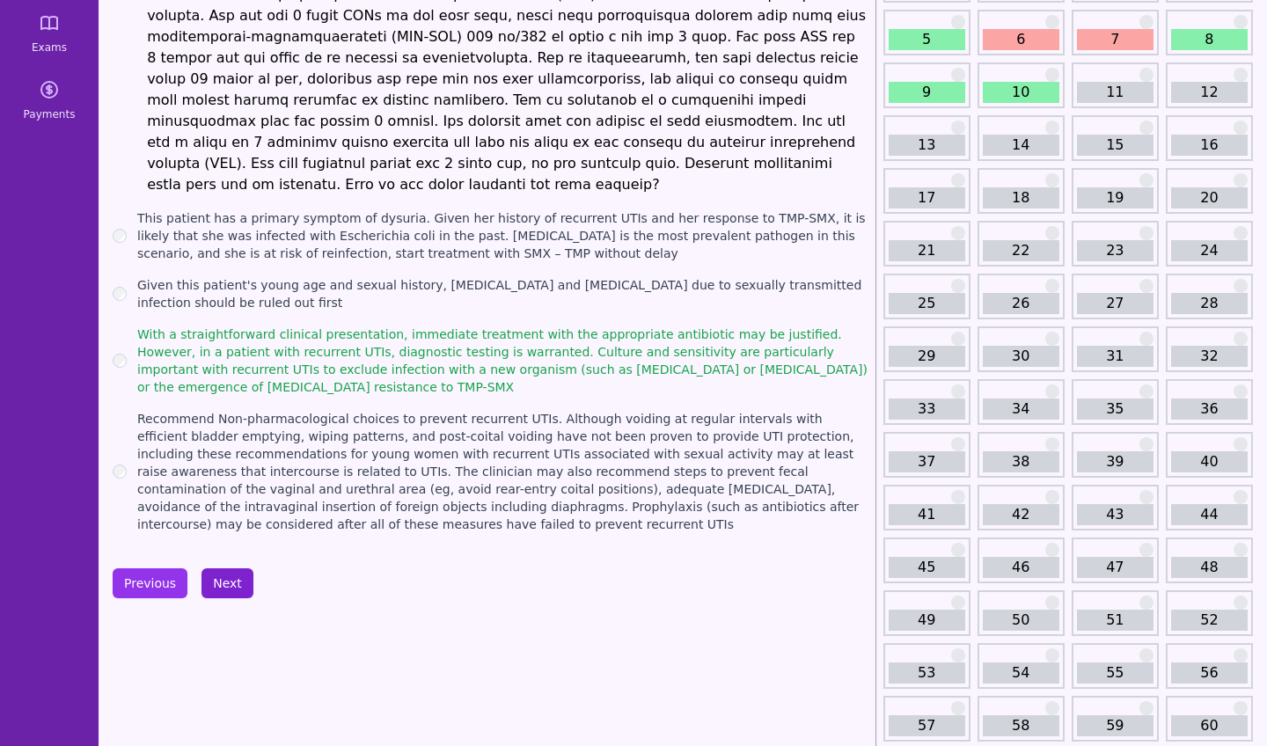
click at [227, 568] on button "Next" at bounding box center [227, 583] width 52 height 30
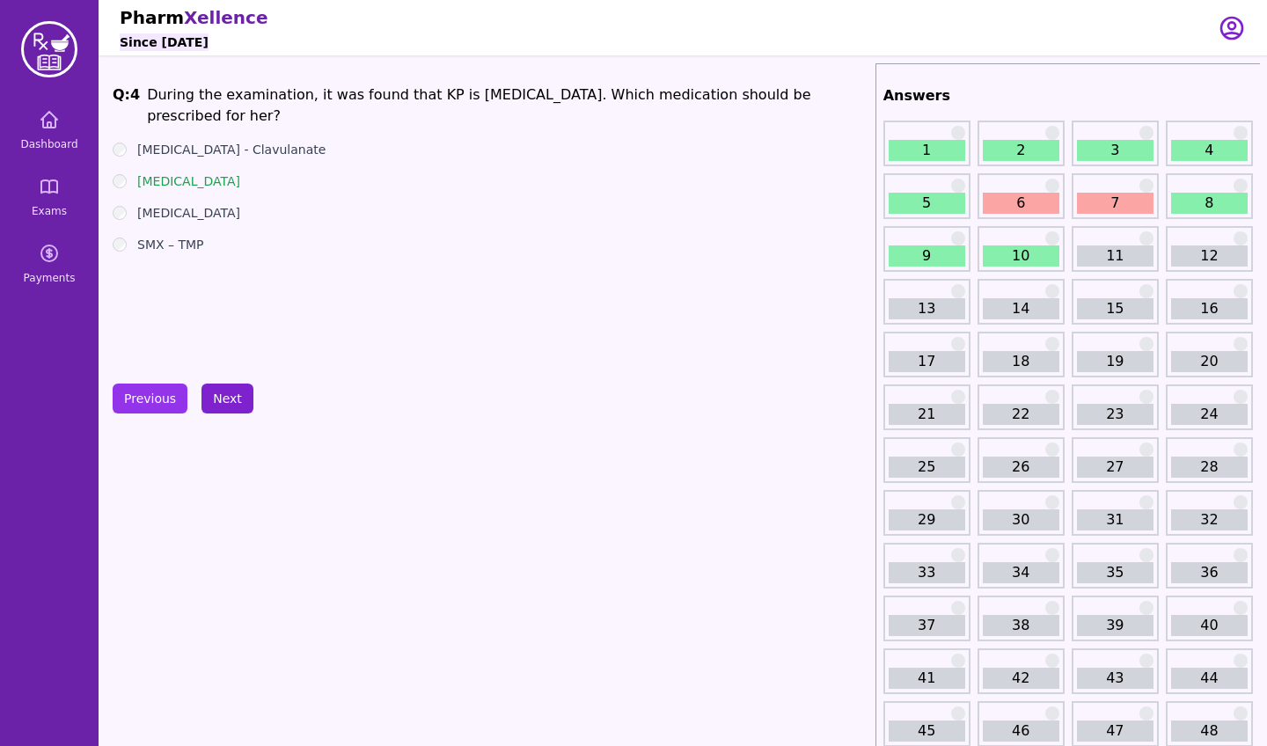
click at [236, 398] on button "Next" at bounding box center [227, 399] width 52 height 30
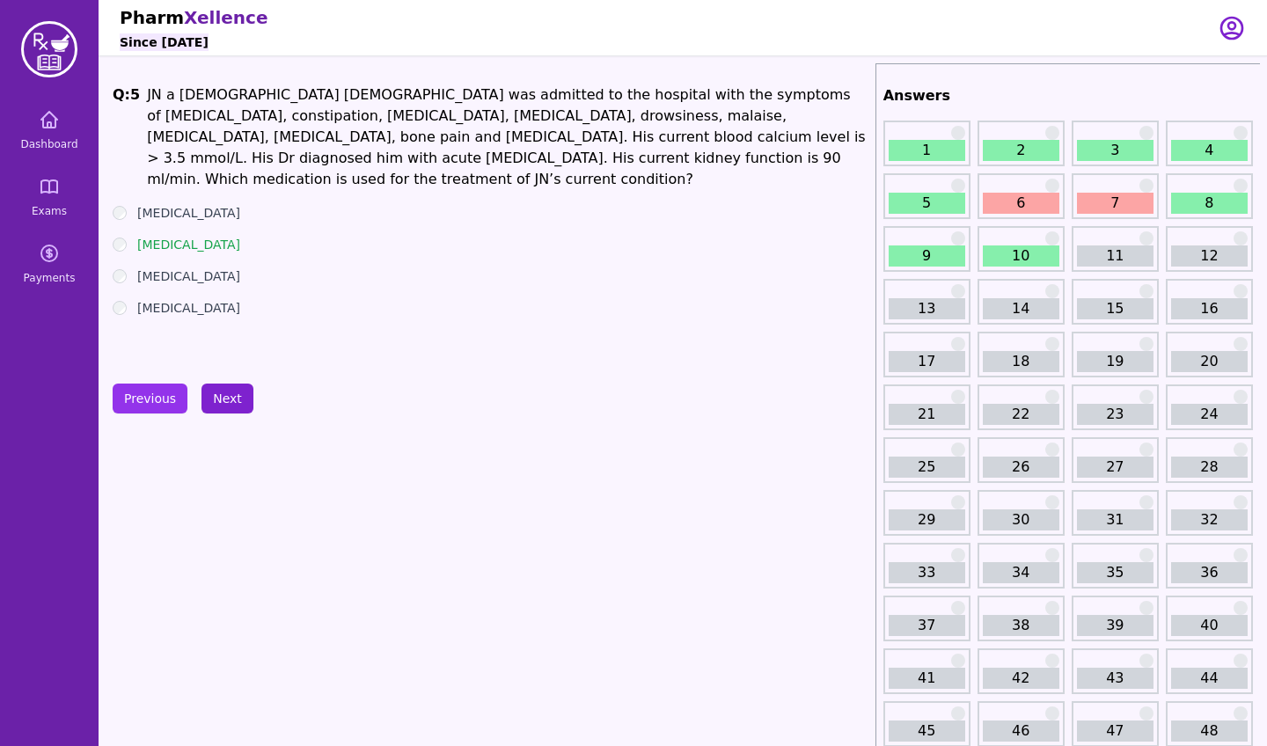
click at [236, 398] on button "Next" at bounding box center [227, 399] width 52 height 30
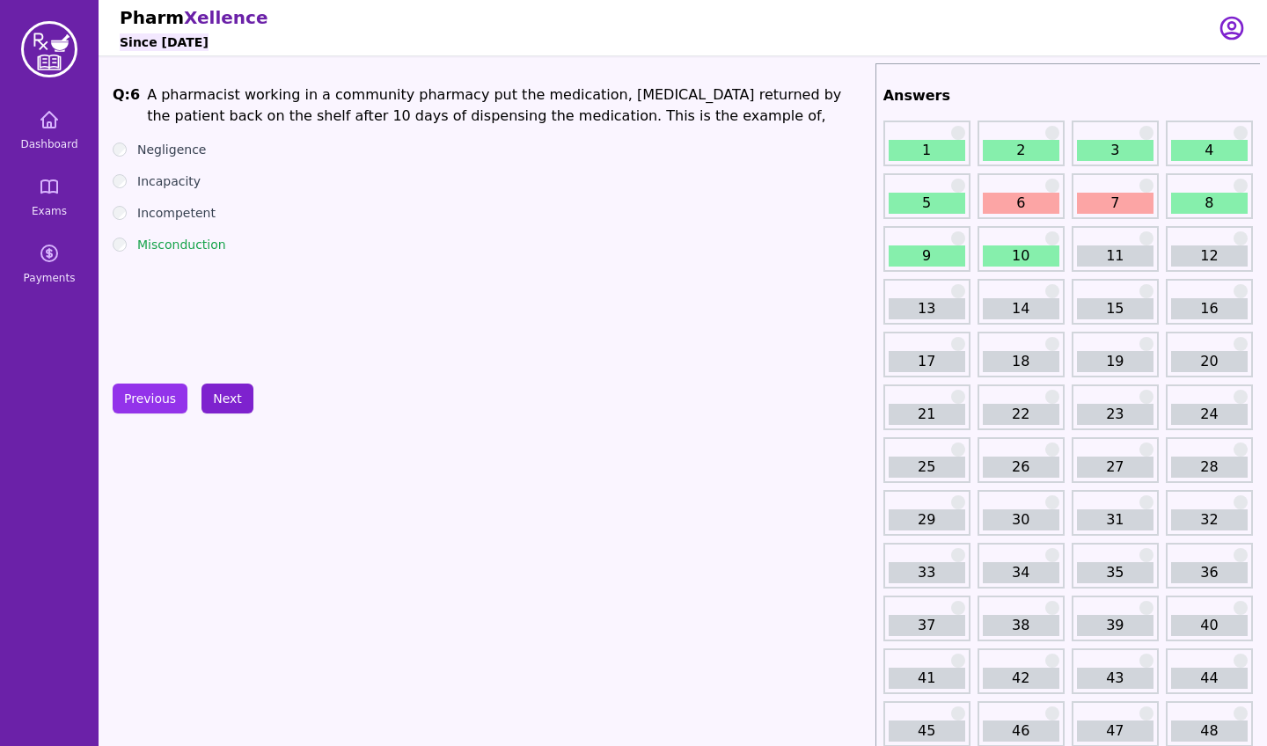
click at [236, 398] on button "Next" at bounding box center [227, 399] width 52 height 30
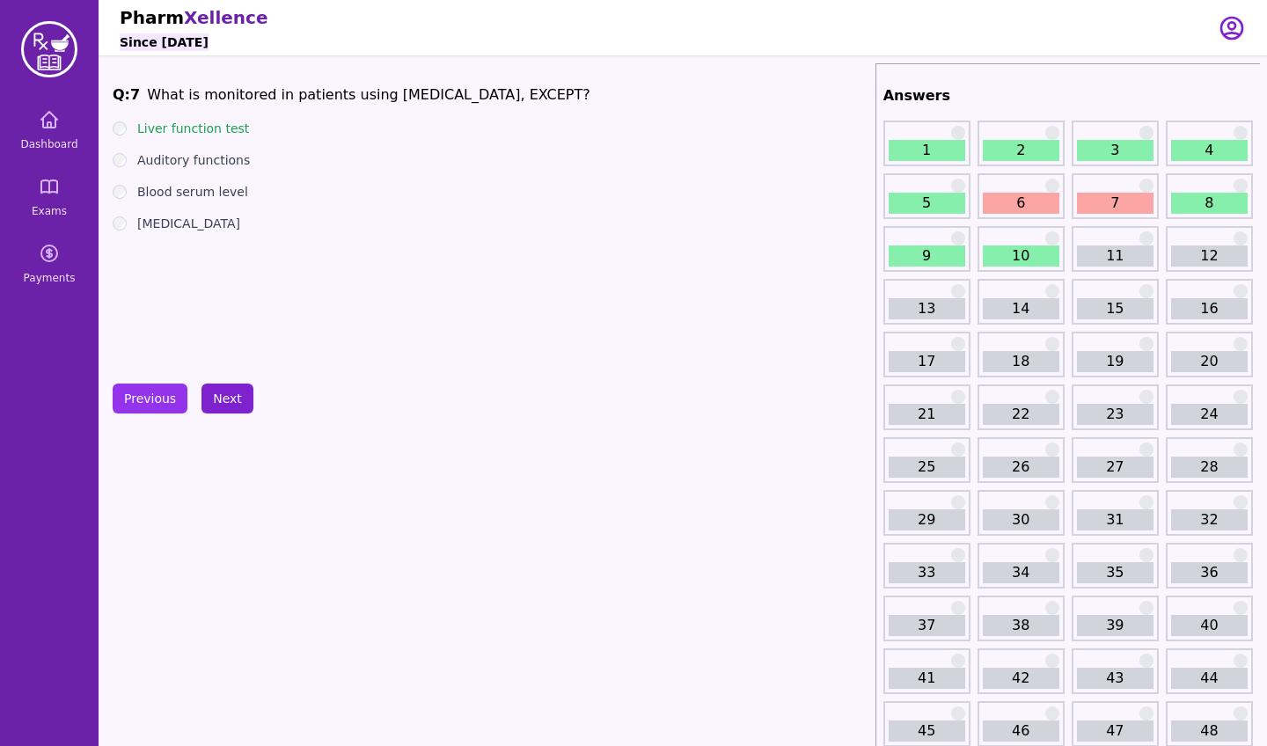
click at [236, 398] on button "Next" at bounding box center [227, 399] width 52 height 30
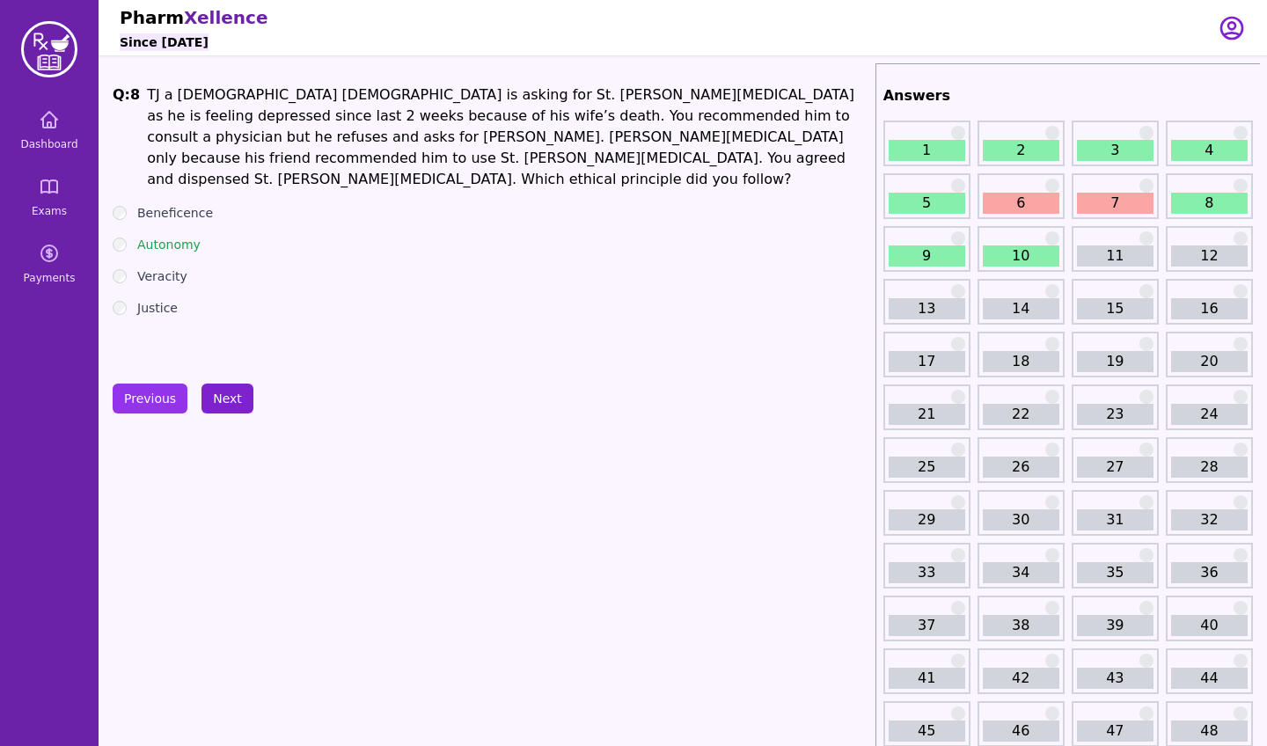
click at [236, 398] on button "Next" at bounding box center [227, 399] width 52 height 30
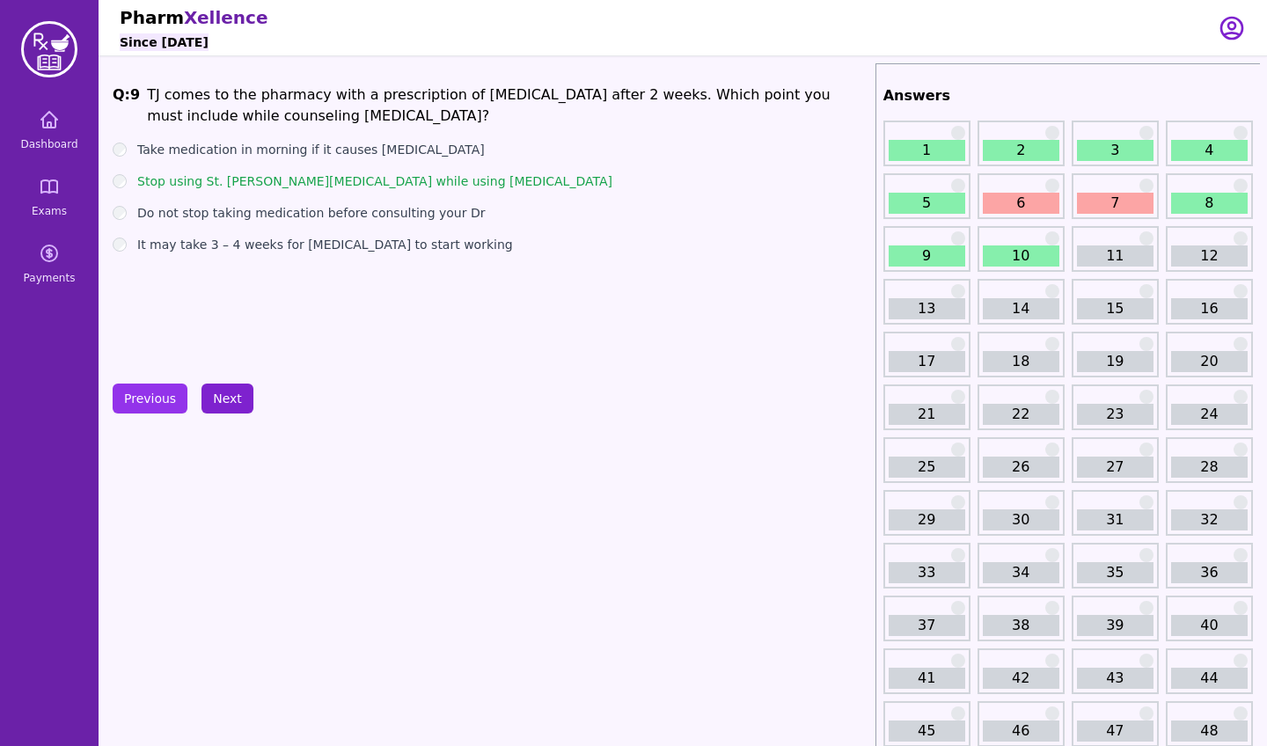
click at [224, 393] on button "Next" at bounding box center [227, 399] width 52 height 30
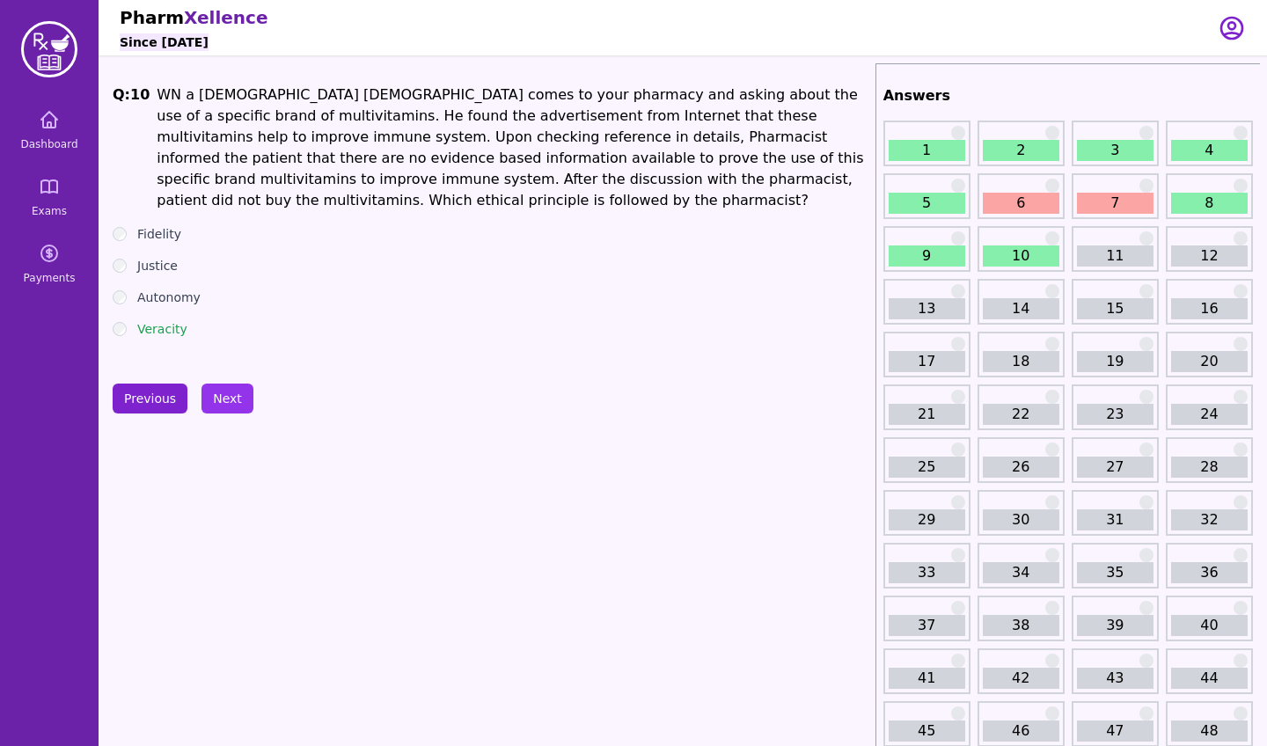
click at [148, 396] on button "Previous" at bounding box center [150, 399] width 75 height 30
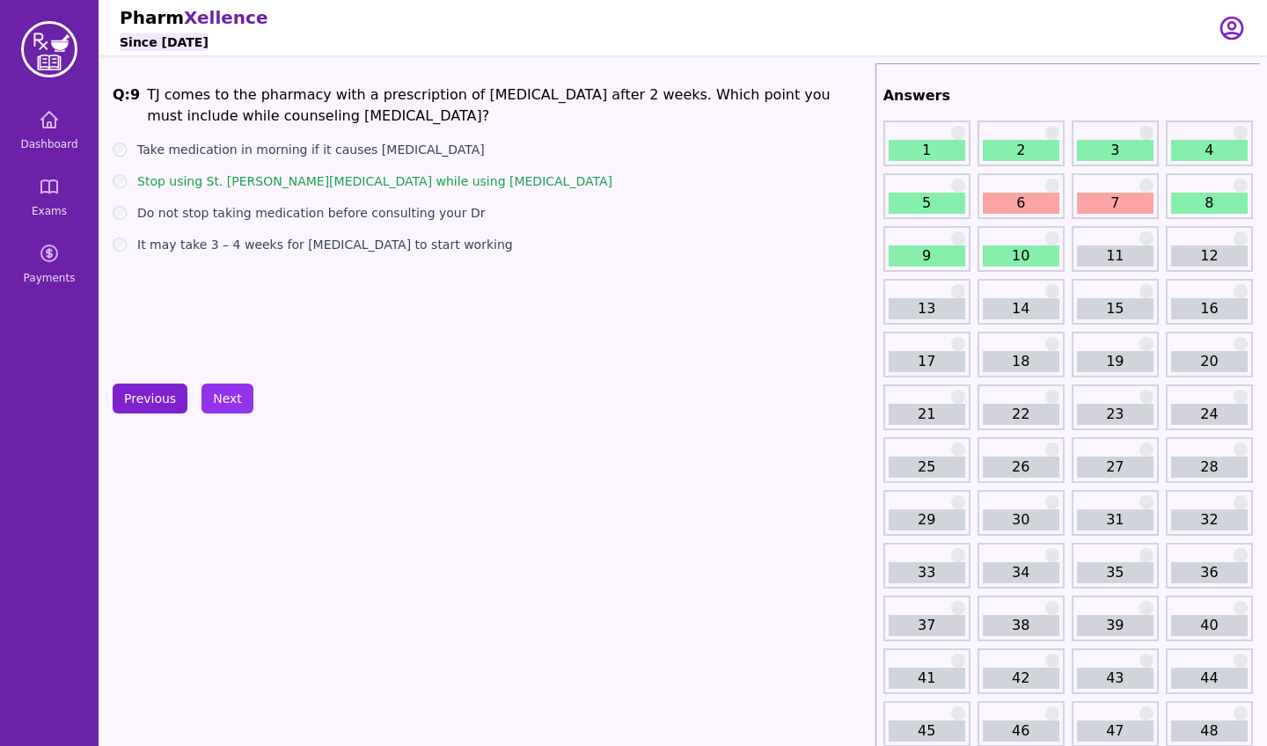
click at [148, 396] on button "Previous" at bounding box center [150, 399] width 75 height 30
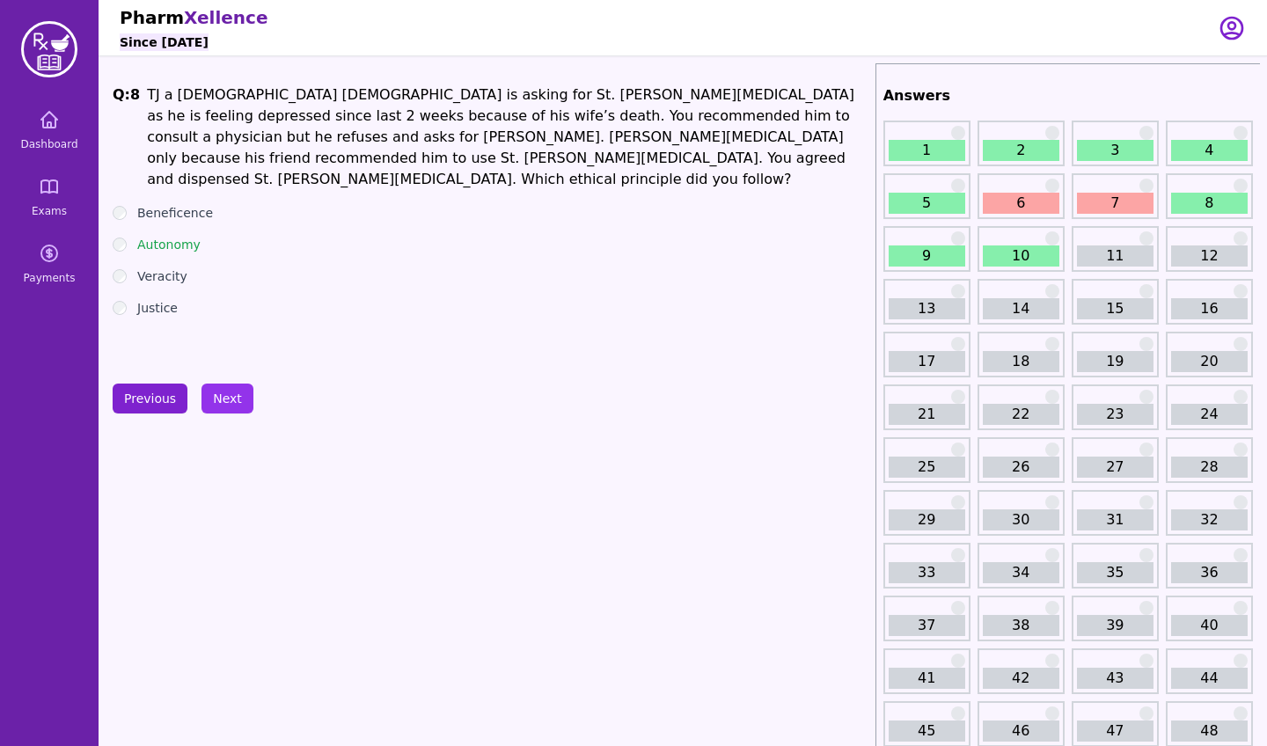
click at [148, 396] on button "Previous" at bounding box center [150, 399] width 75 height 30
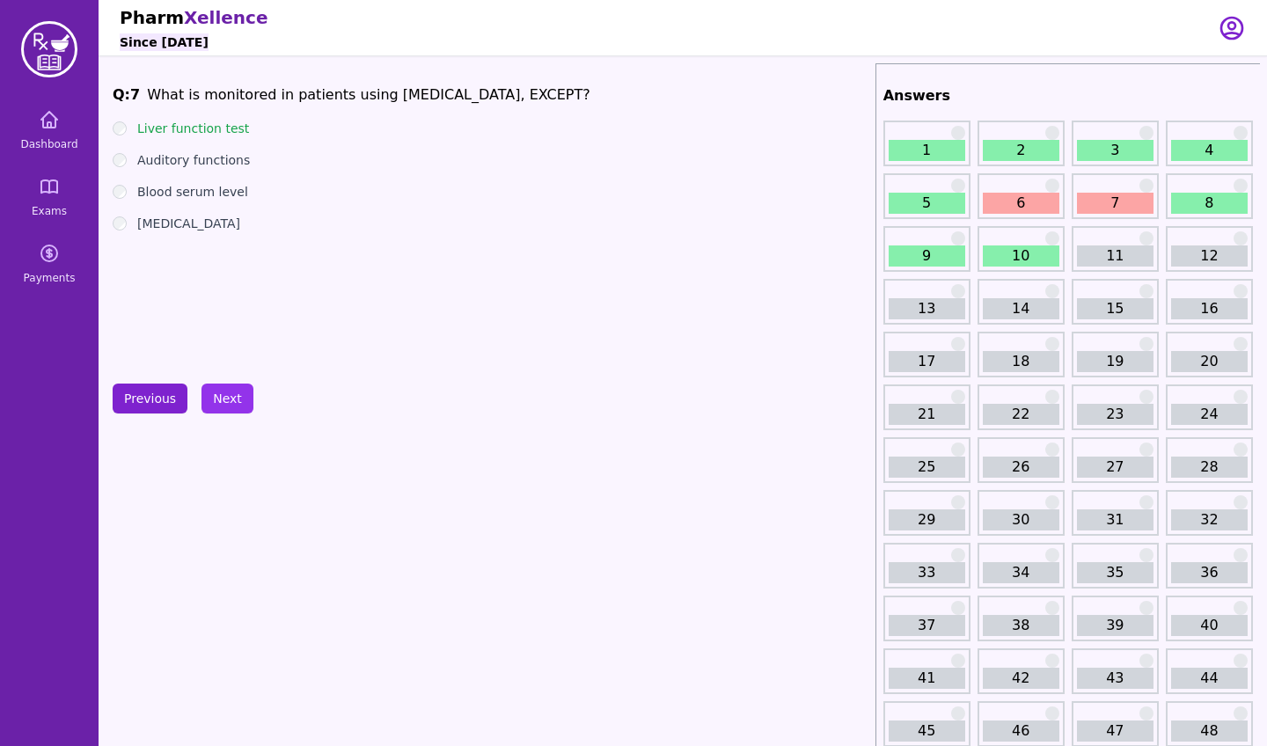
click at [148, 396] on button "Previous" at bounding box center [150, 399] width 75 height 30
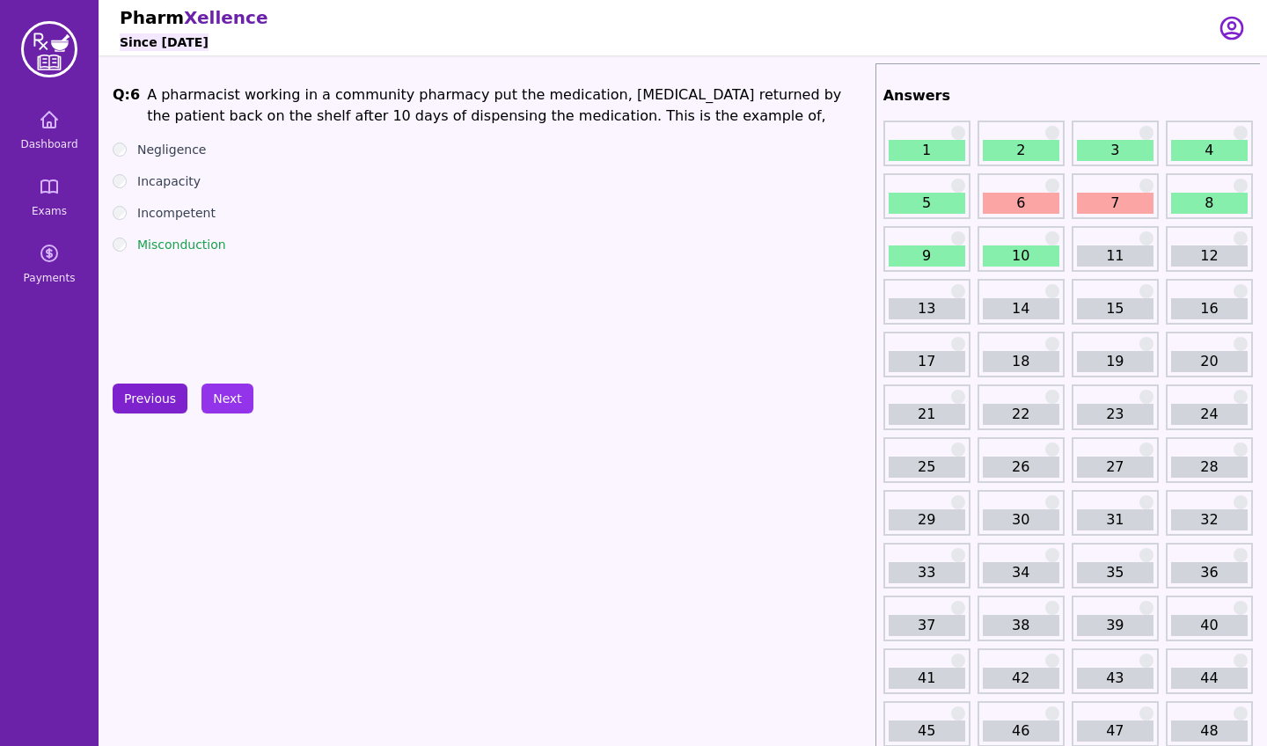
click at [148, 396] on button "Previous" at bounding box center [150, 399] width 75 height 30
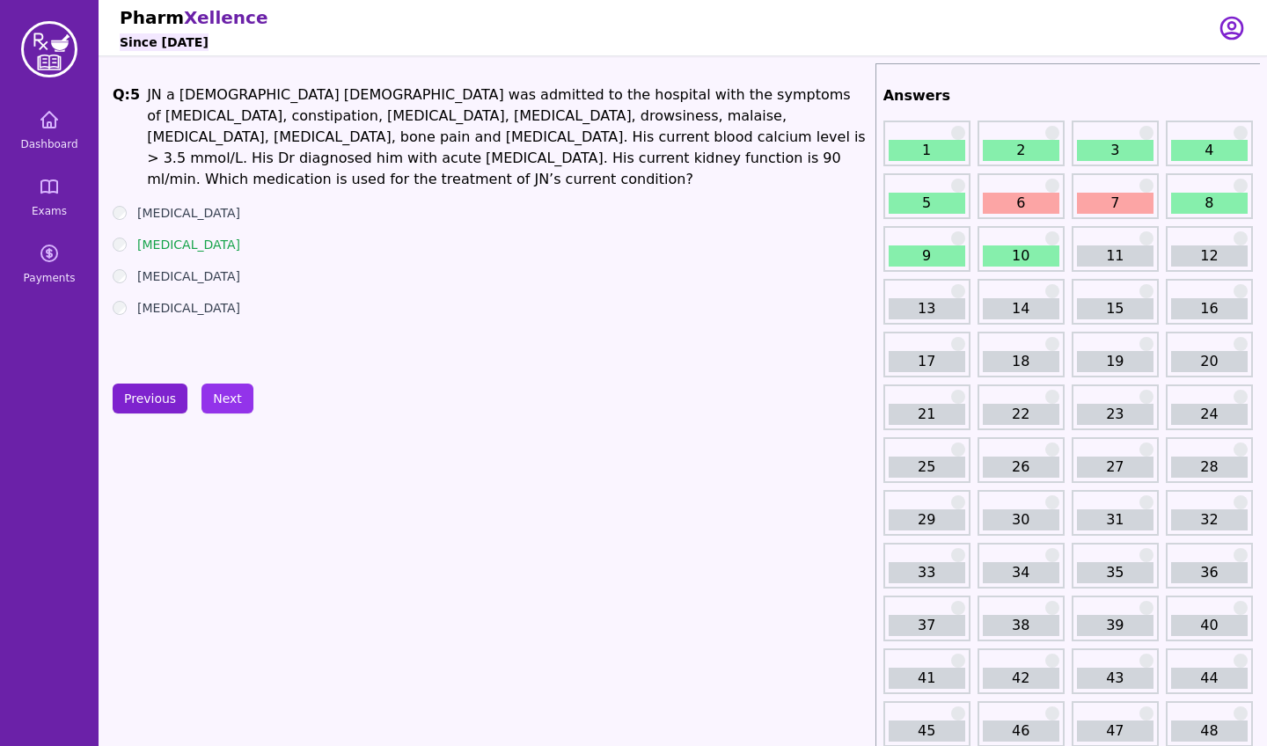
click at [148, 396] on button "Previous" at bounding box center [150, 399] width 75 height 30
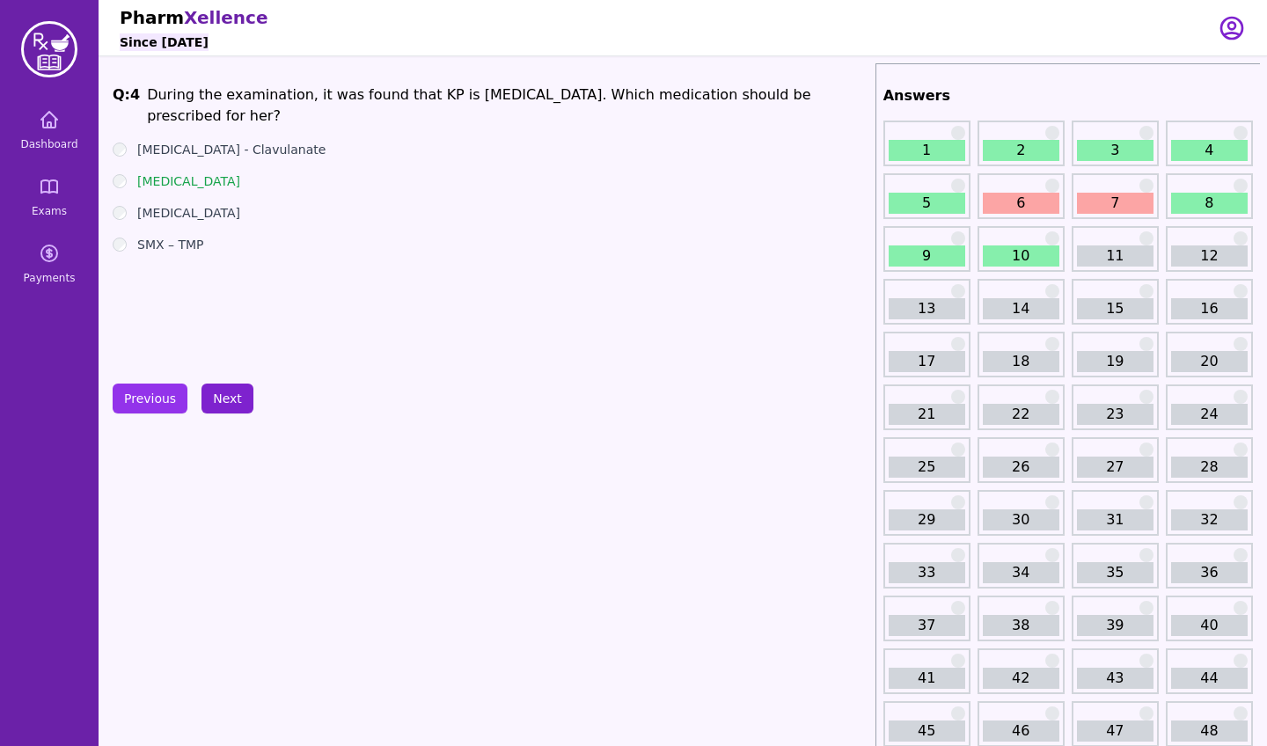
click at [216, 388] on button "Next" at bounding box center [227, 399] width 52 height 30
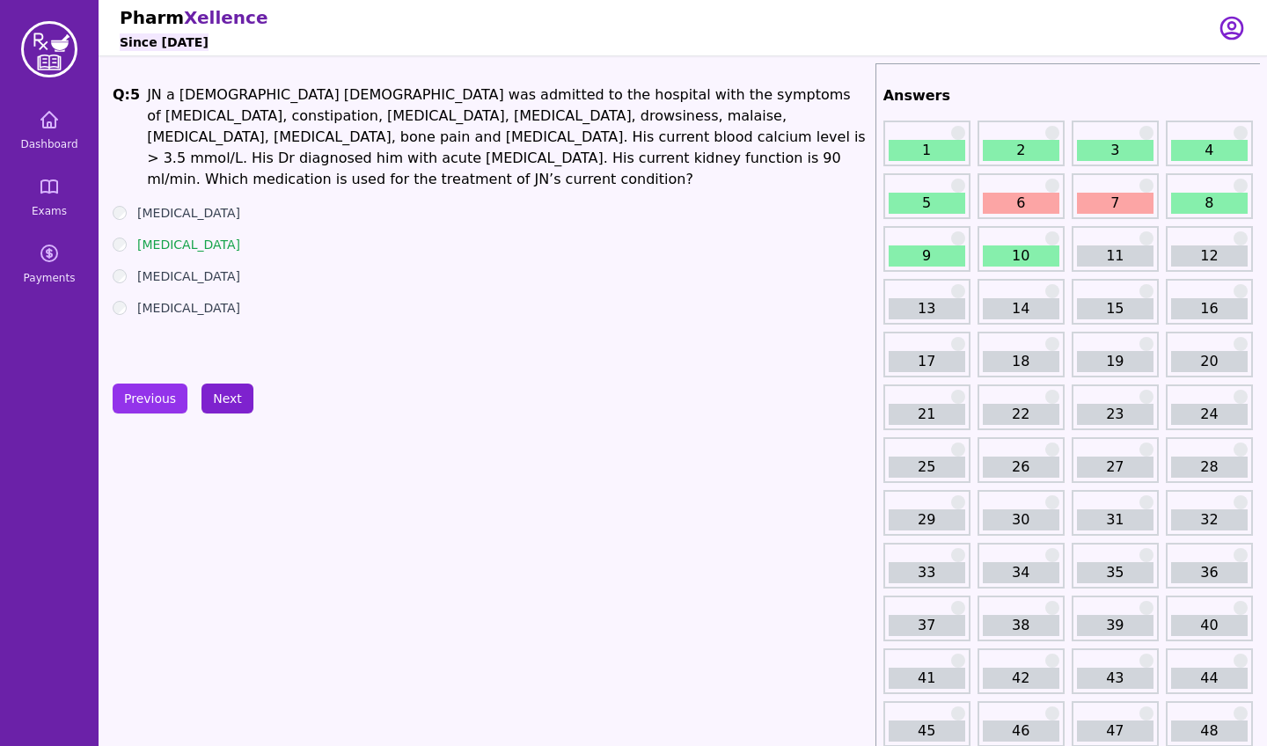
click at [216, 388] on button "Next" at bounding box center [227, 399] width 52 height 30
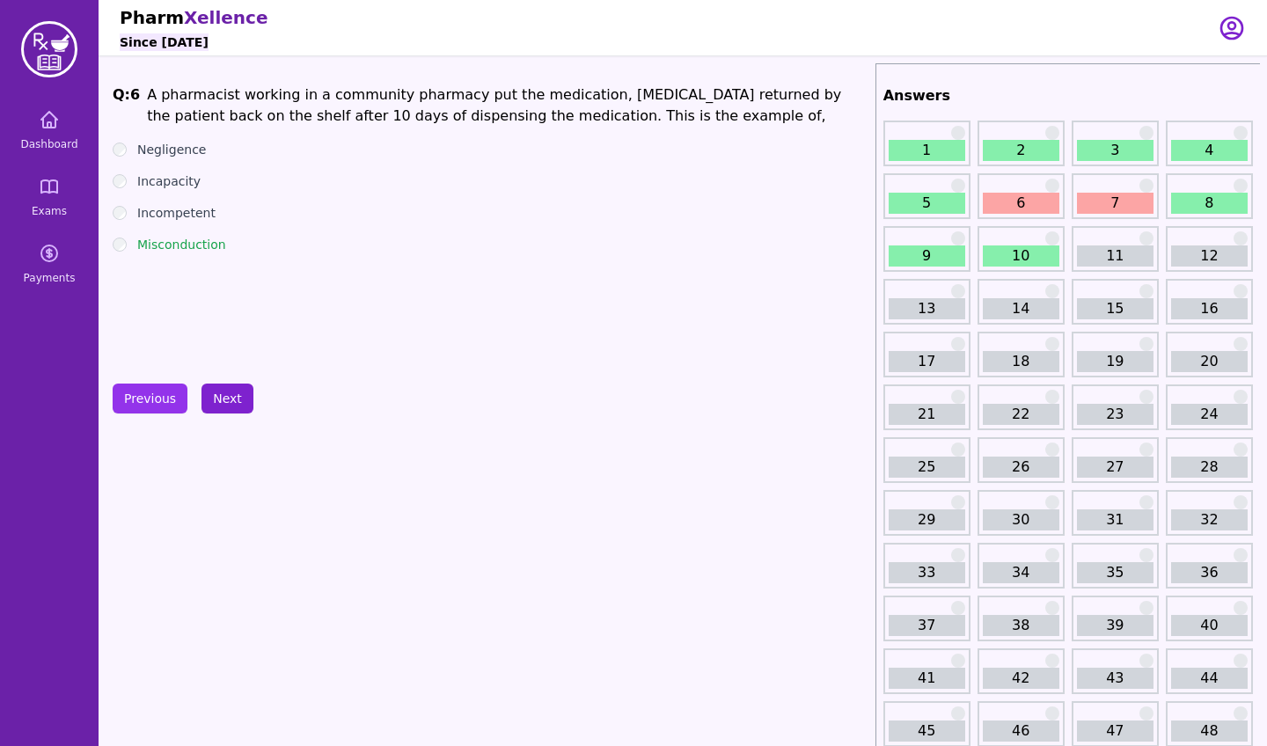
click at [216, 388] on button "Next" at bounding box center [227, 399] width 52 height 30
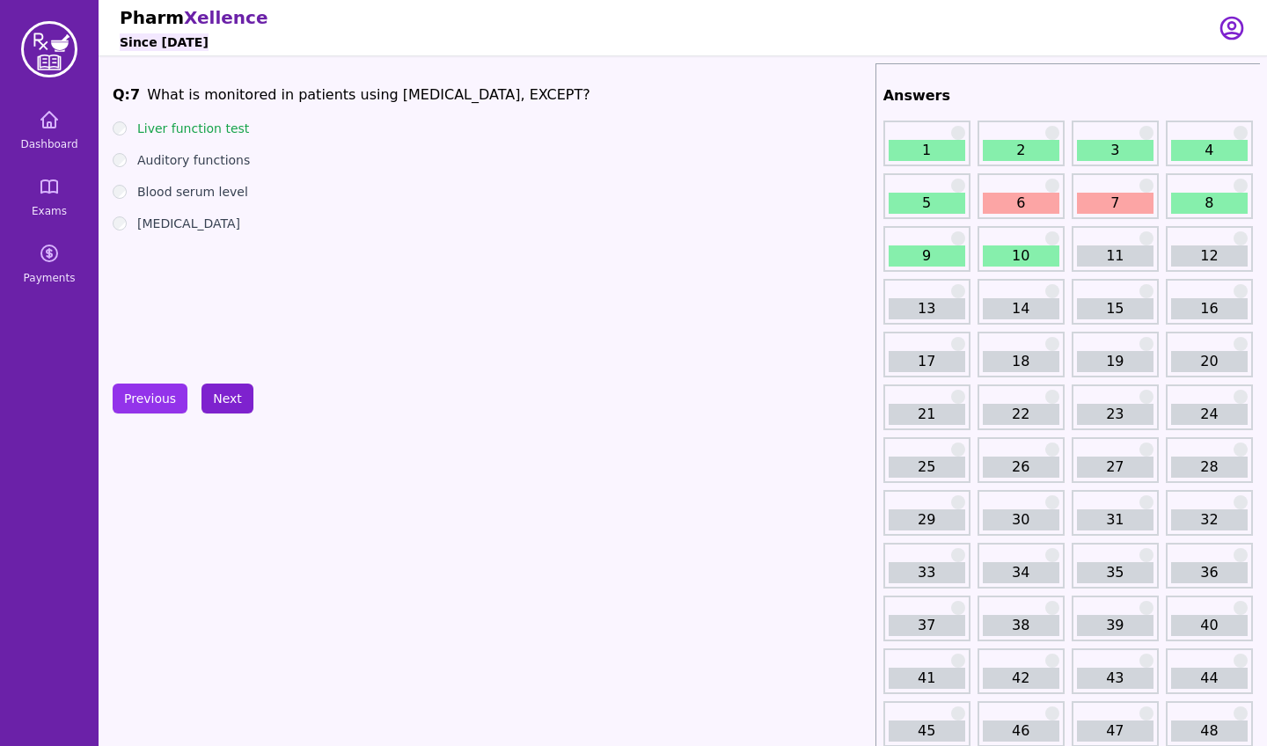
click at [216, 388] on button "Next" at bounding box center [227, 399] width 52 height 30
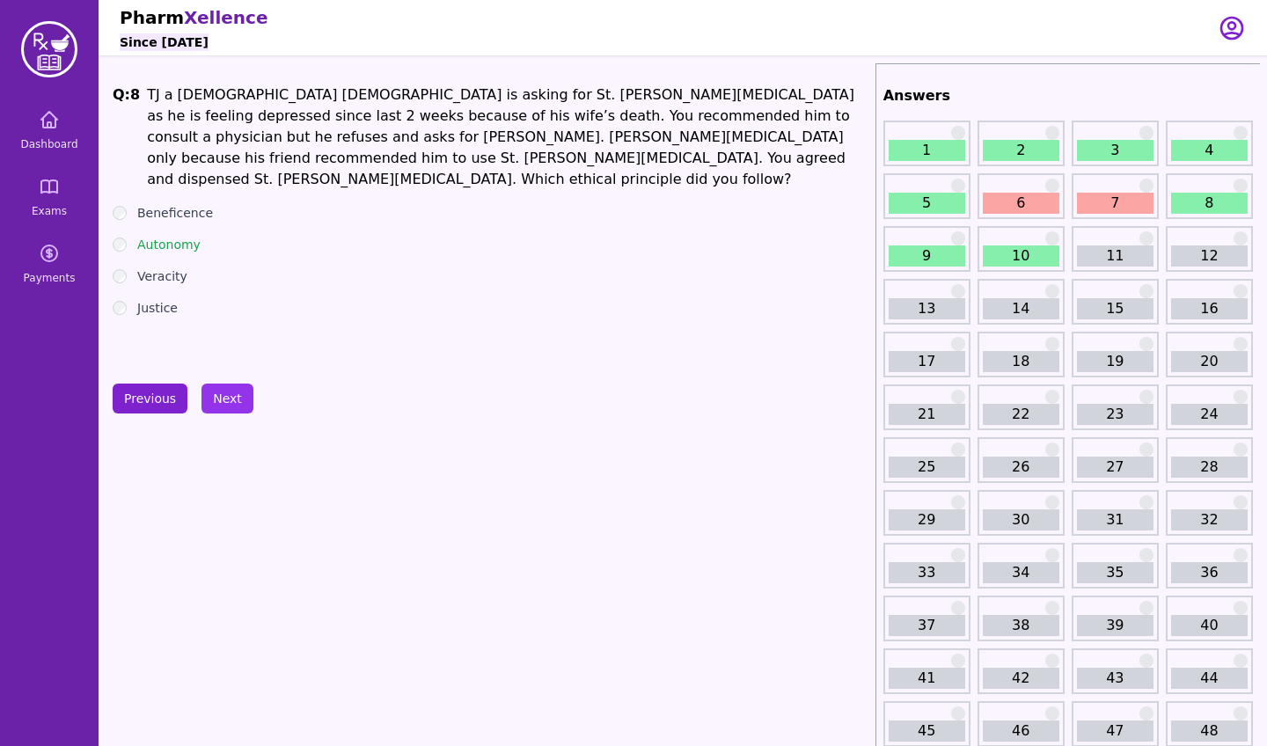
click at [171, 392] on button "Previous" at bounding box center [150, 399] width 75 height 30
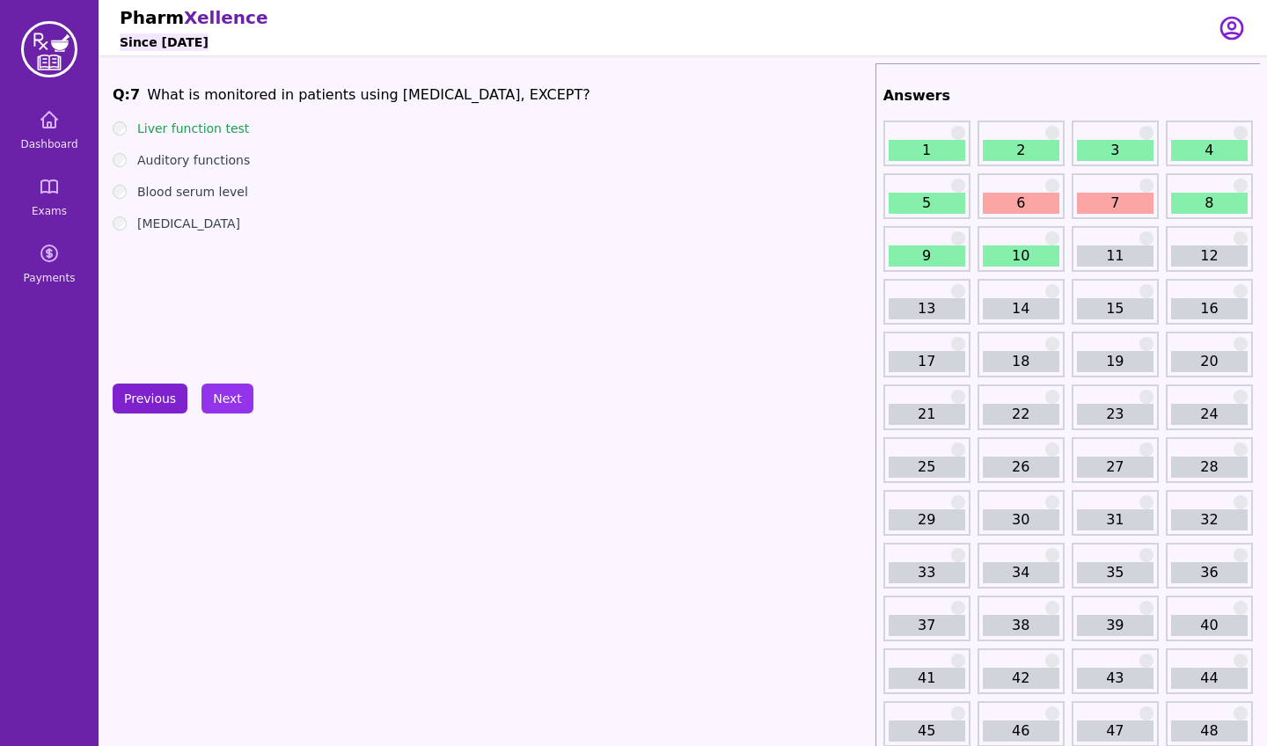
click at [171, 392] on button "Previous" at bounding box center [150, 399] width 75 height 30
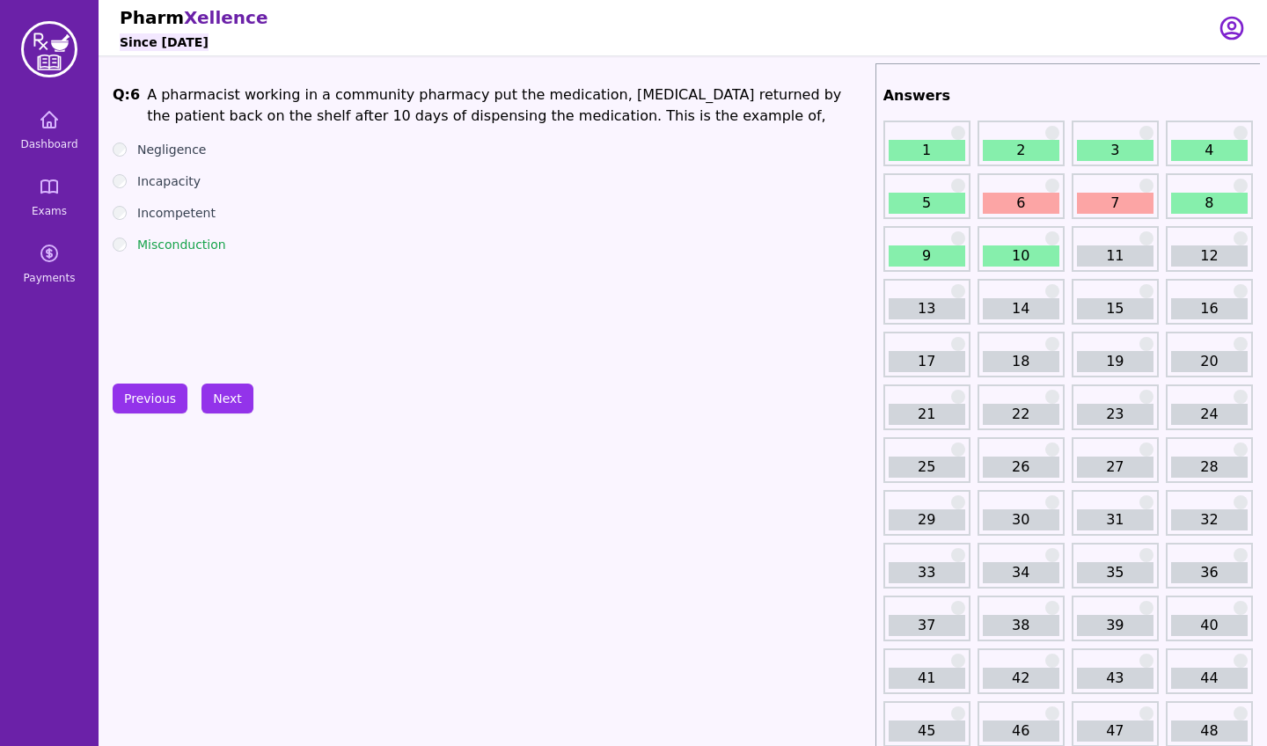
click at [1107, 179] on div "7" at bounding box center [1114, 196] width 87 height 46
click at [221, 400] on button "Next" at bounding box center [227, 399] width 52 height 30
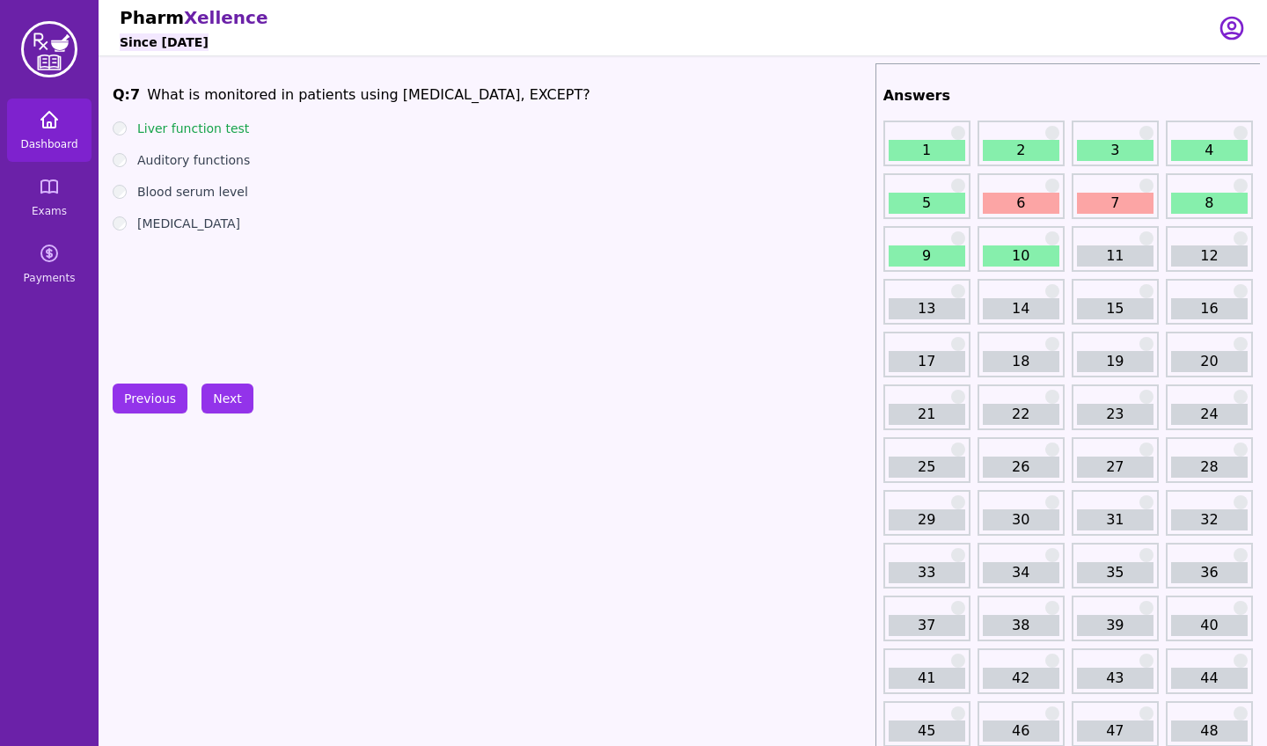
click at [56, 137] on span "Dashboard" at bounding box center [48, 144] width 57 height 14
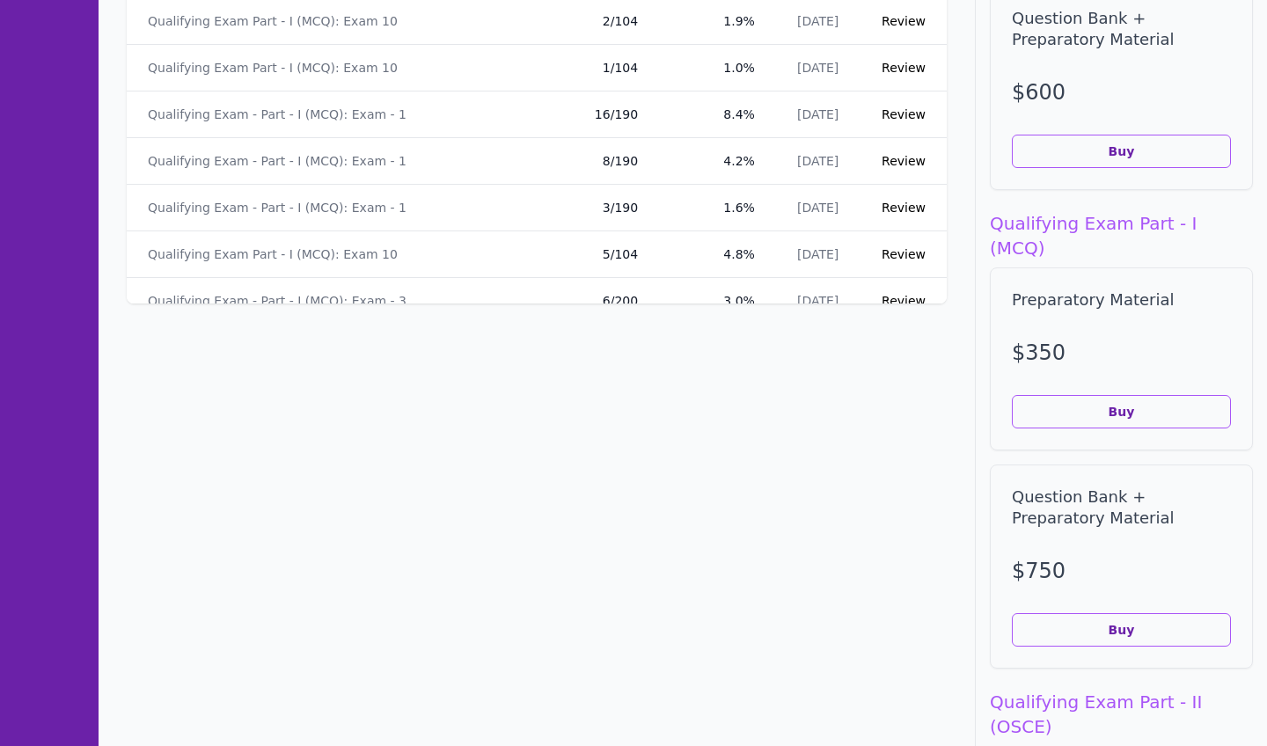
scroll to position [575, 0]
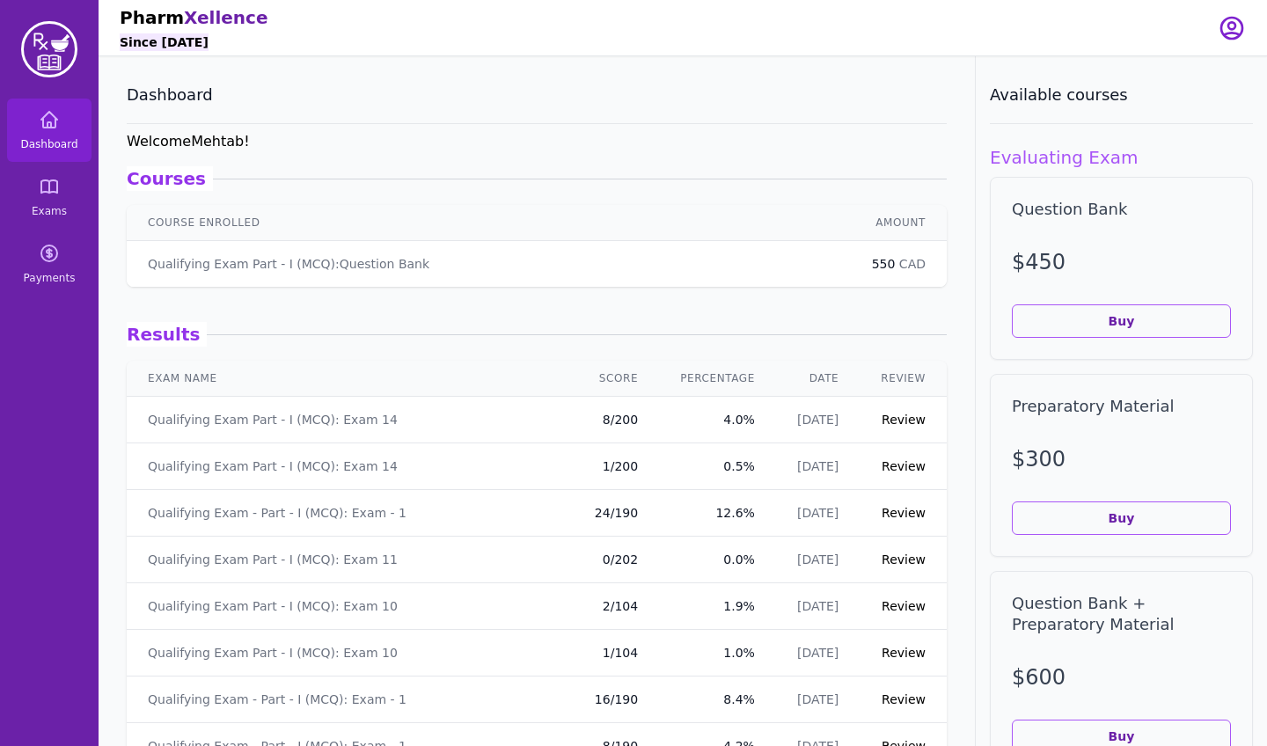
click at [1232, 27] on icon "button" at bounding box center [1231, 28] width 28 height 28
click at [1169, 97] on button "logout" at bounding box center [1161, 100] width 169 height 32
